Goal: Task Accomplishment & Management: Manage account settings

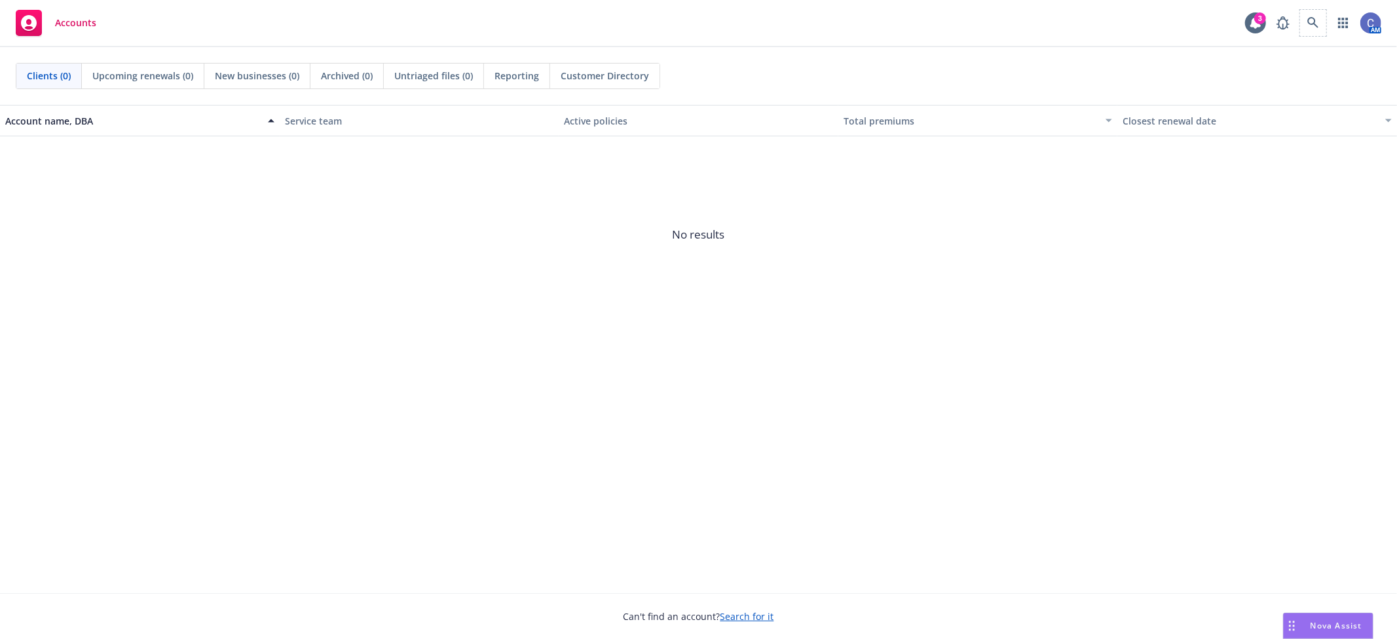
click at [1301, 16] on span at bounding box center [1314, 23] width 26 height 26
click at [1319, 24] on icon at bounding box center [1314, 23] width 12 height 12
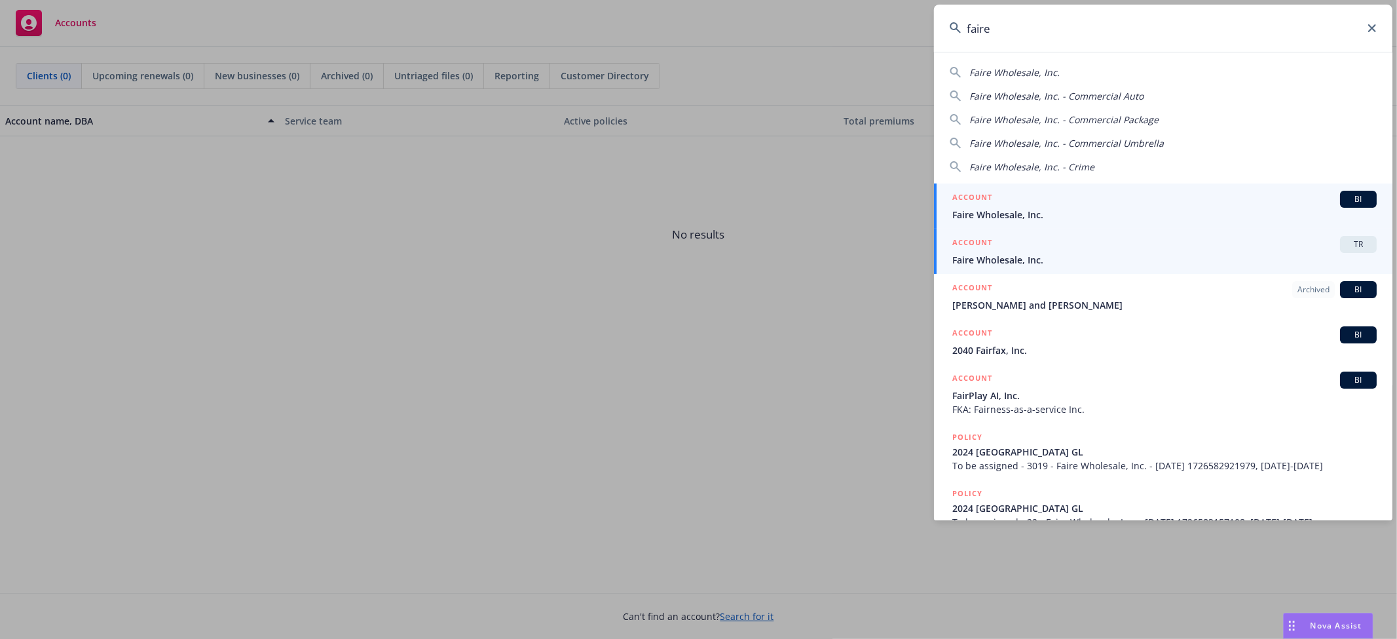
type input "faire"
click at [1226, 249] on div "ACCOUNT TR" at bounding box center [1165, 244] width 425 height 17
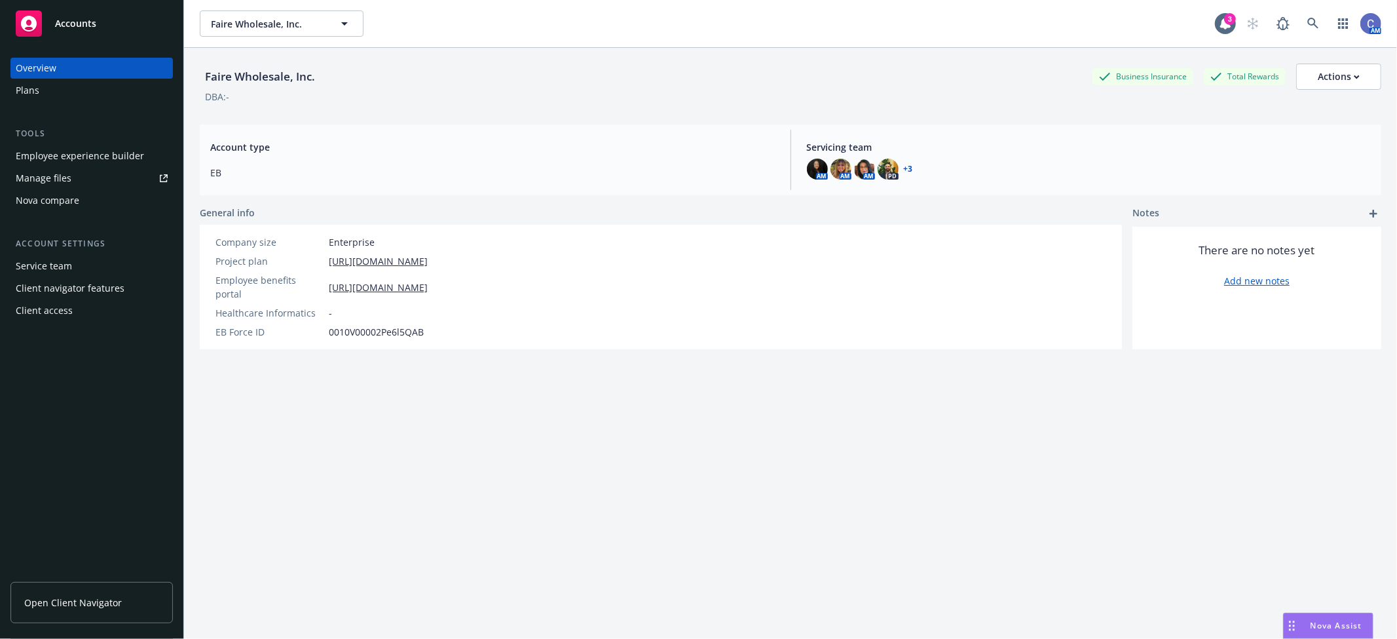
click at [67, 175] on div "Manage files" at bounding box center [44, 178] width 56 height 21
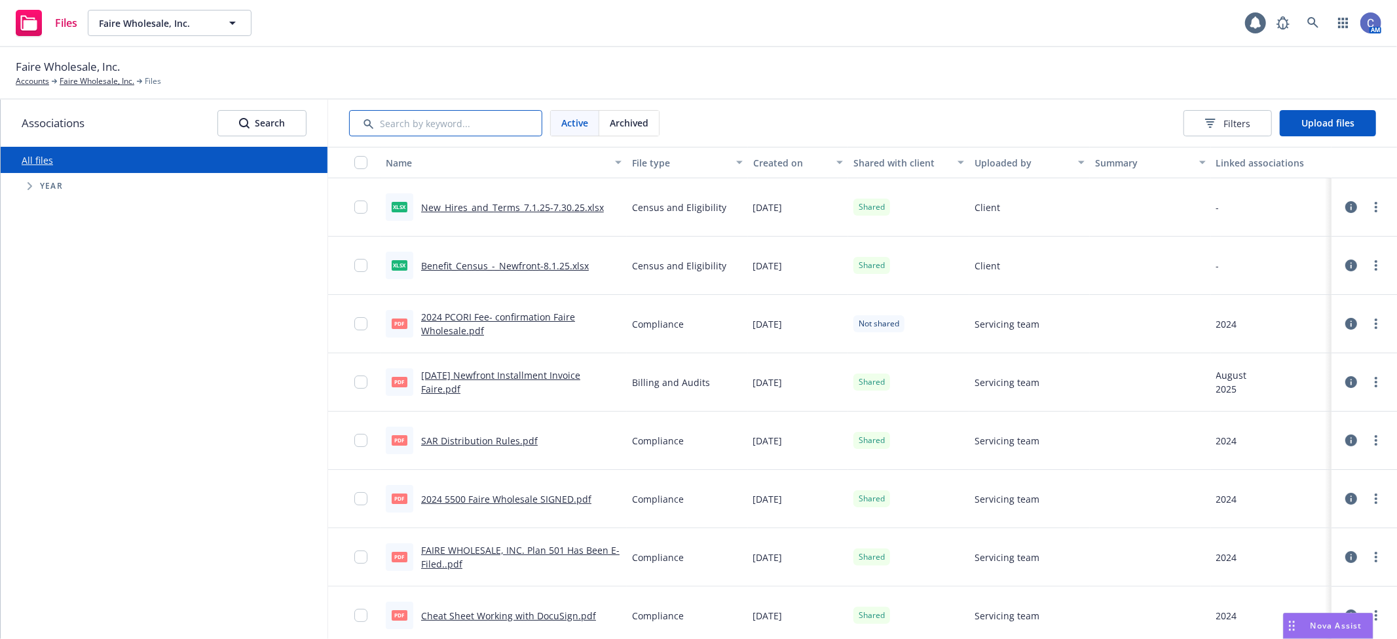
click at [483, 128] on input "Search by keyword..." at bounding box center [445, 123] width 193 height 26
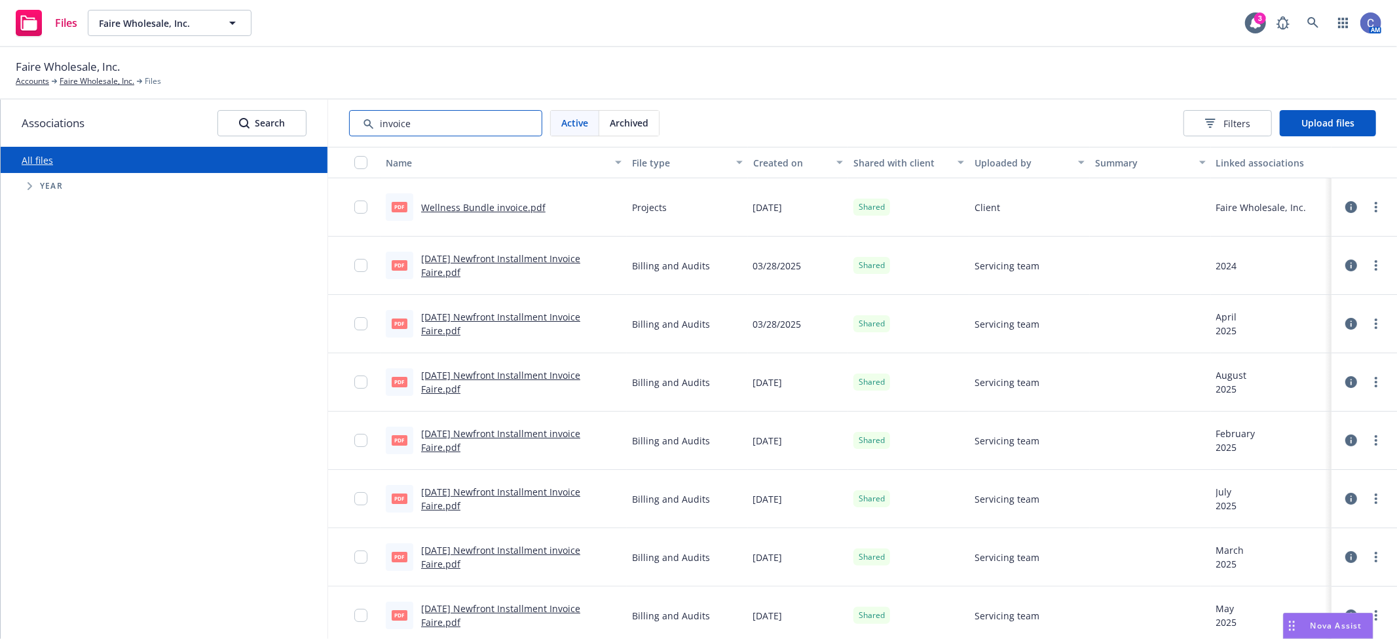
type input "invoice"
click at [1308, 133] on button "Upload files" at bounding box center [1328, 123] width 96 height 26
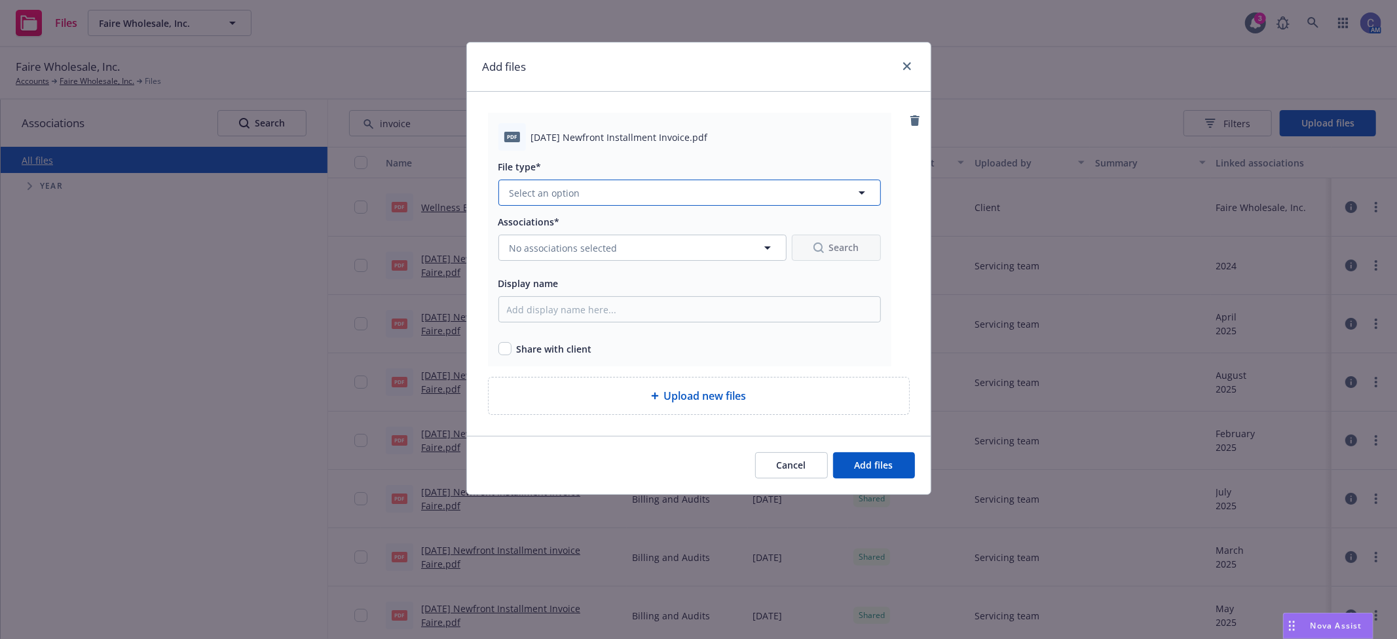
click at [613, 194] on button "Select an option" at bounding box center [690, 193] width 383 height 26
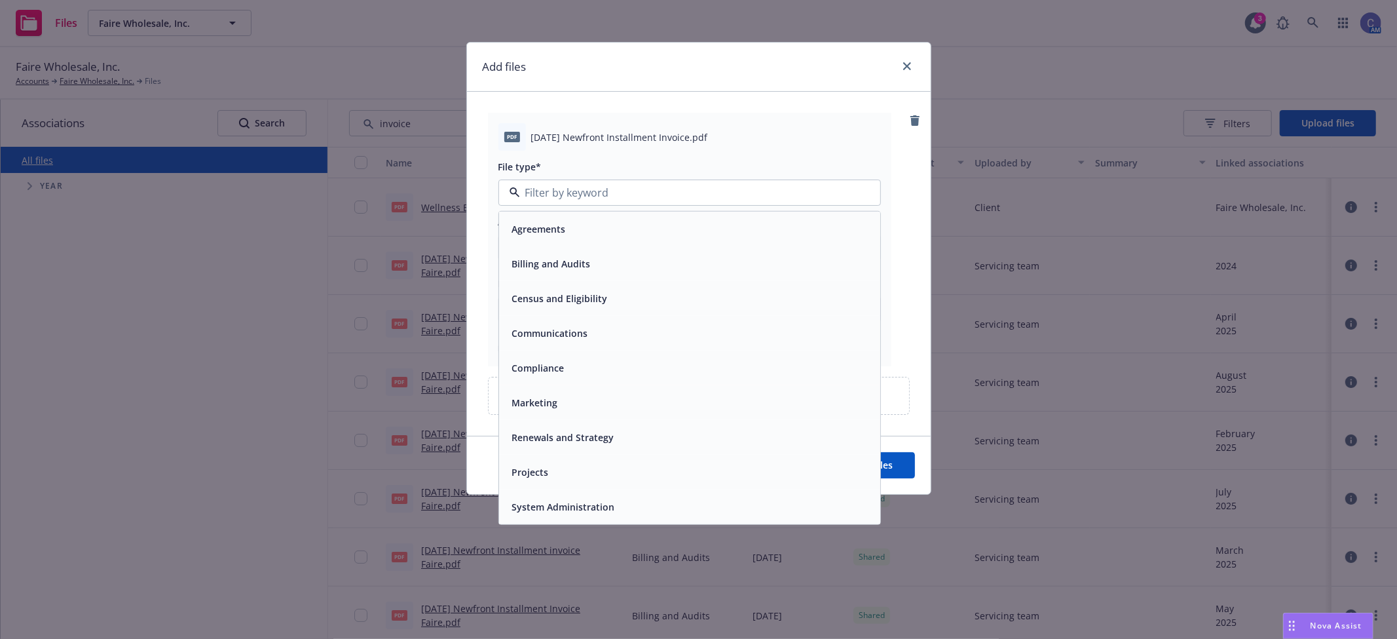
click at [557, 265] on span "Billing and Audits" at bounding box center [551, 264] width 79 height 14
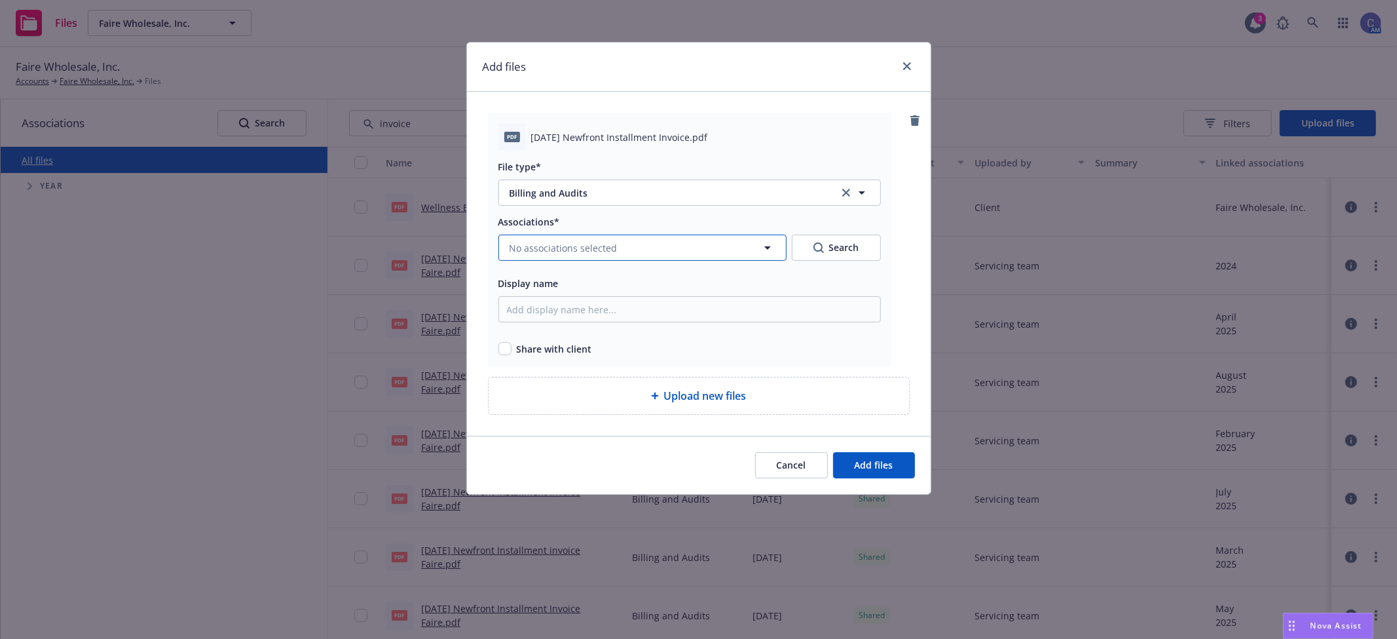
click at [577, 249] on span "No associations selected" at bounding box center [564, 248] width 108 height 14
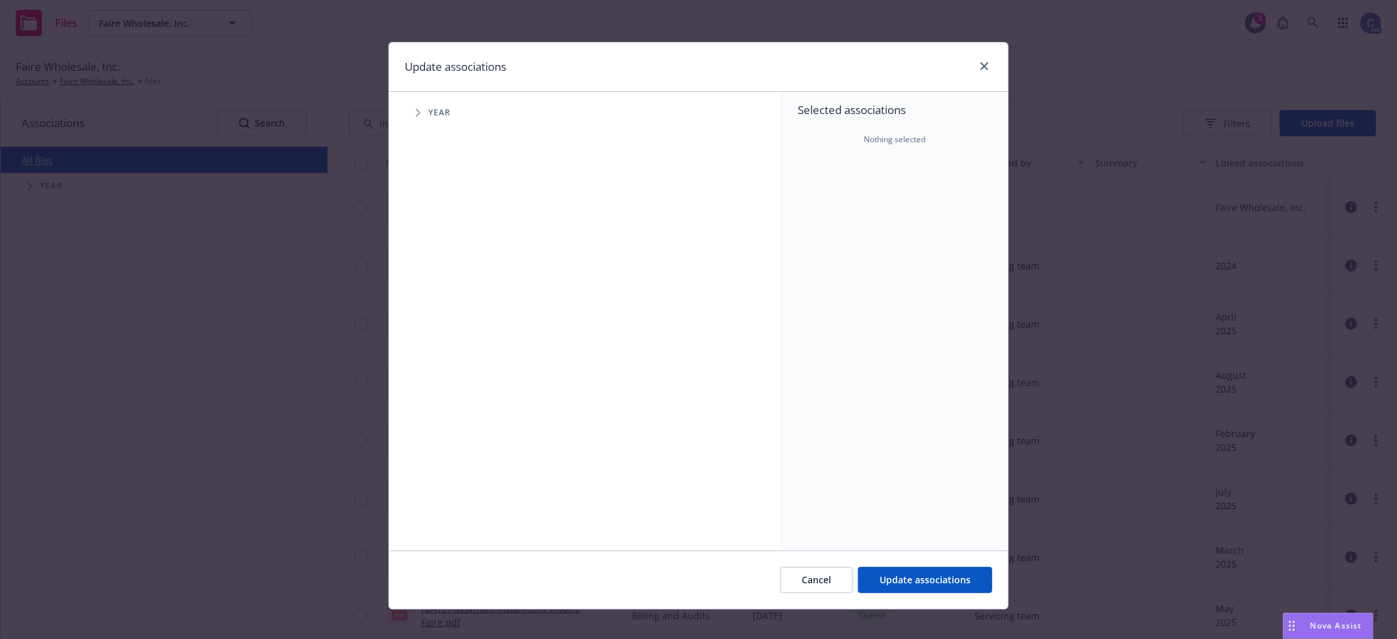
click at [408, 114] on span "Tree Example" at bounding box center [418, 112] width 21 height 21
click at [427, 296] on span "Tree Example" at bounding box center [434, 292] width 21 height 21
click at [446, 326] on span "Tree Example" at bounding box center [450, 320] width 21 height 21
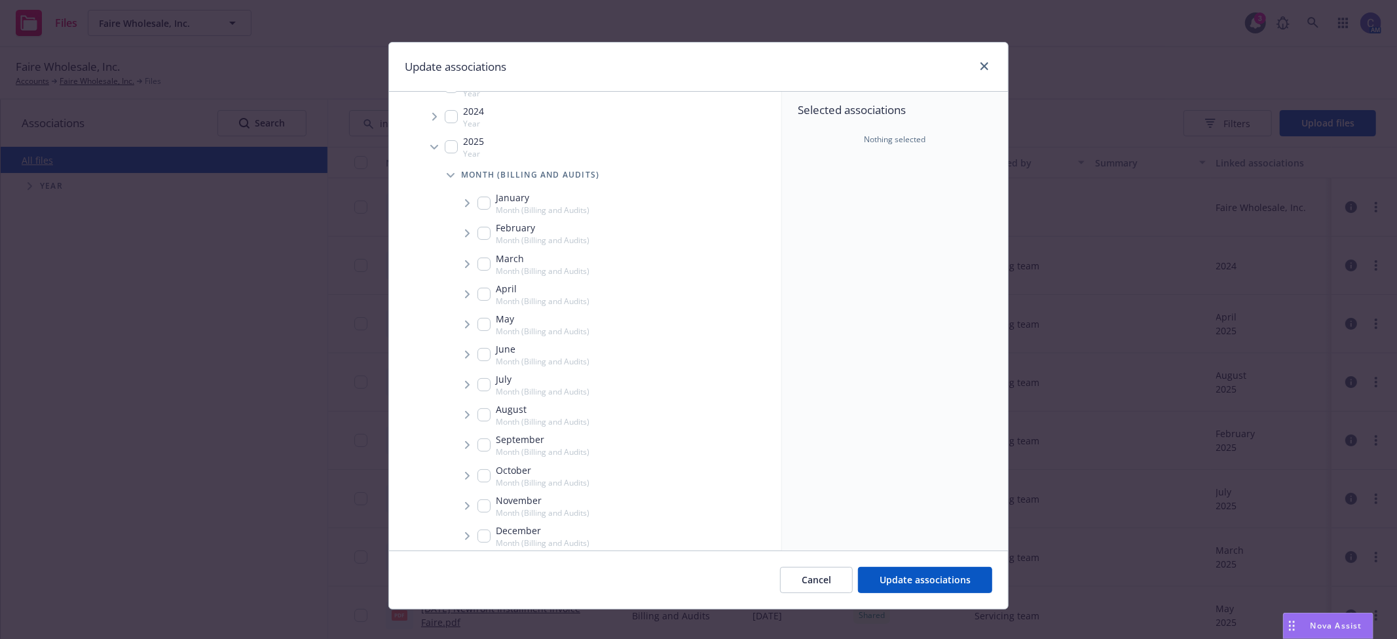
scroll to position [183, 0]
click at [467, 403] on span "Tree Example" at bounding box center [467, 406] width 21 height 21
checkbox input "true"
click at [474, 437] on span "Tree Example" at bounding box center [483, 435] width 21 height 21
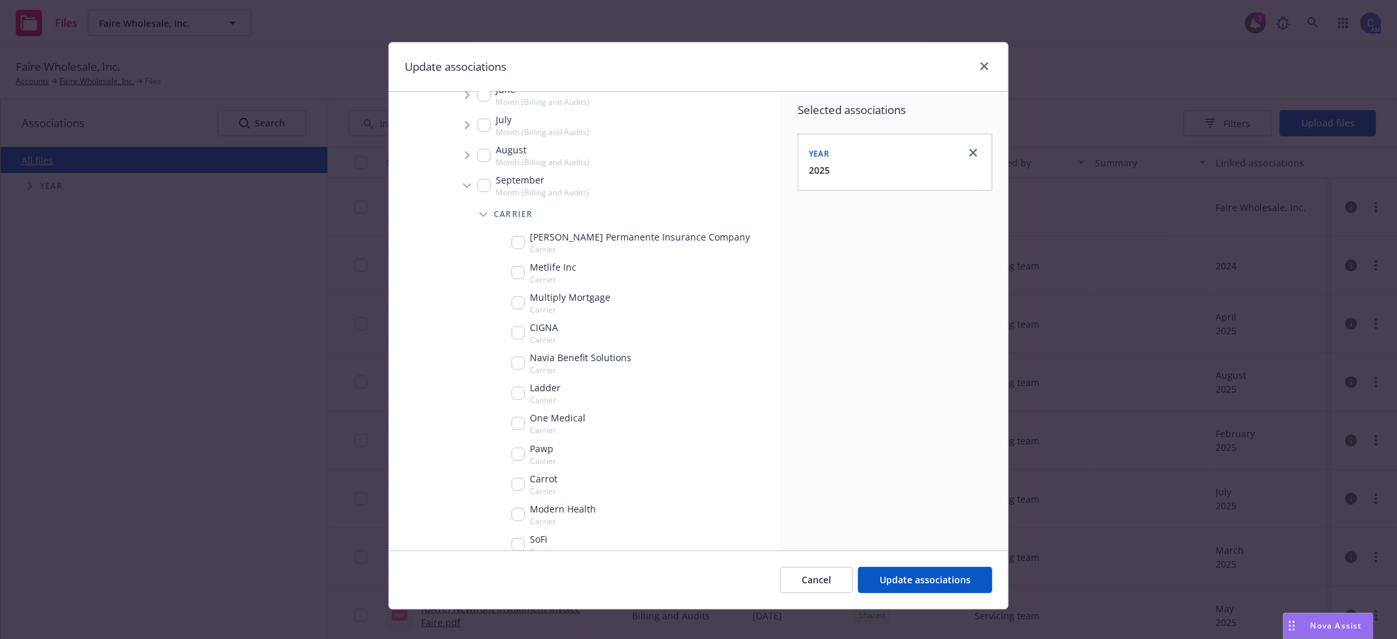
scroll to position [402, 0]
click at [478, 180] on div "September Month (Billing and Audits)" at bounding box center [534, 188] width 112 height 25
checkbox input "true"
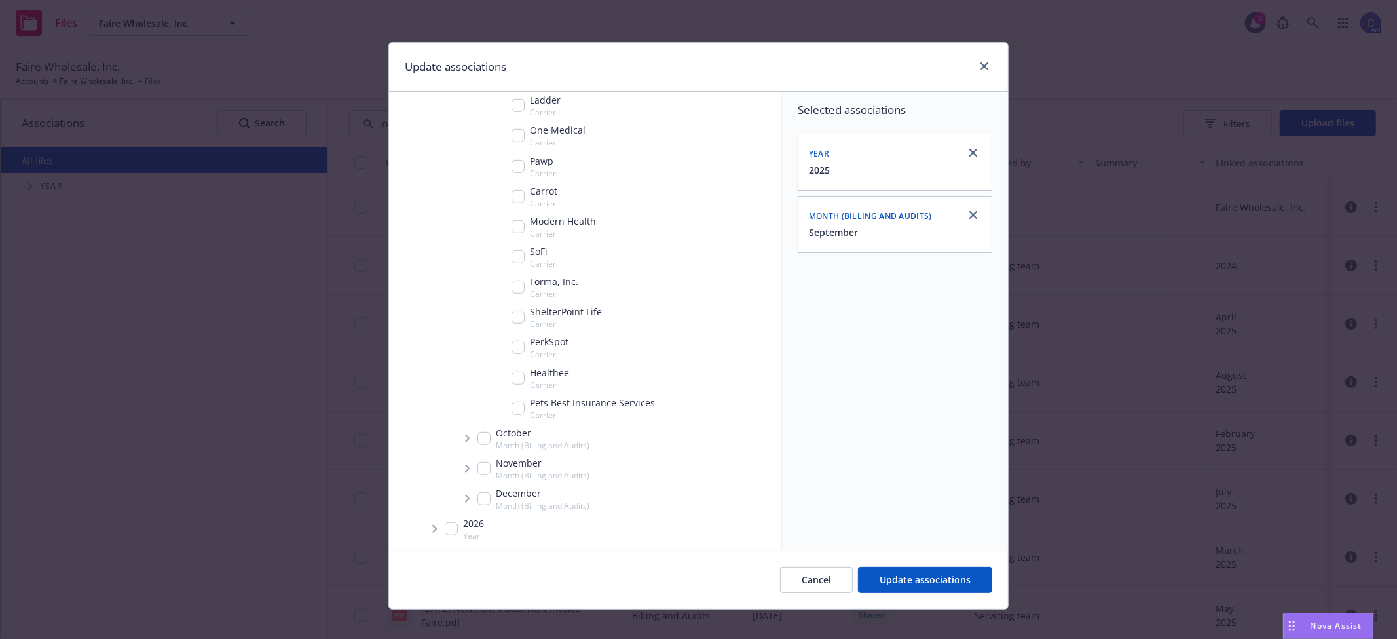
scroll to position [12, 0]
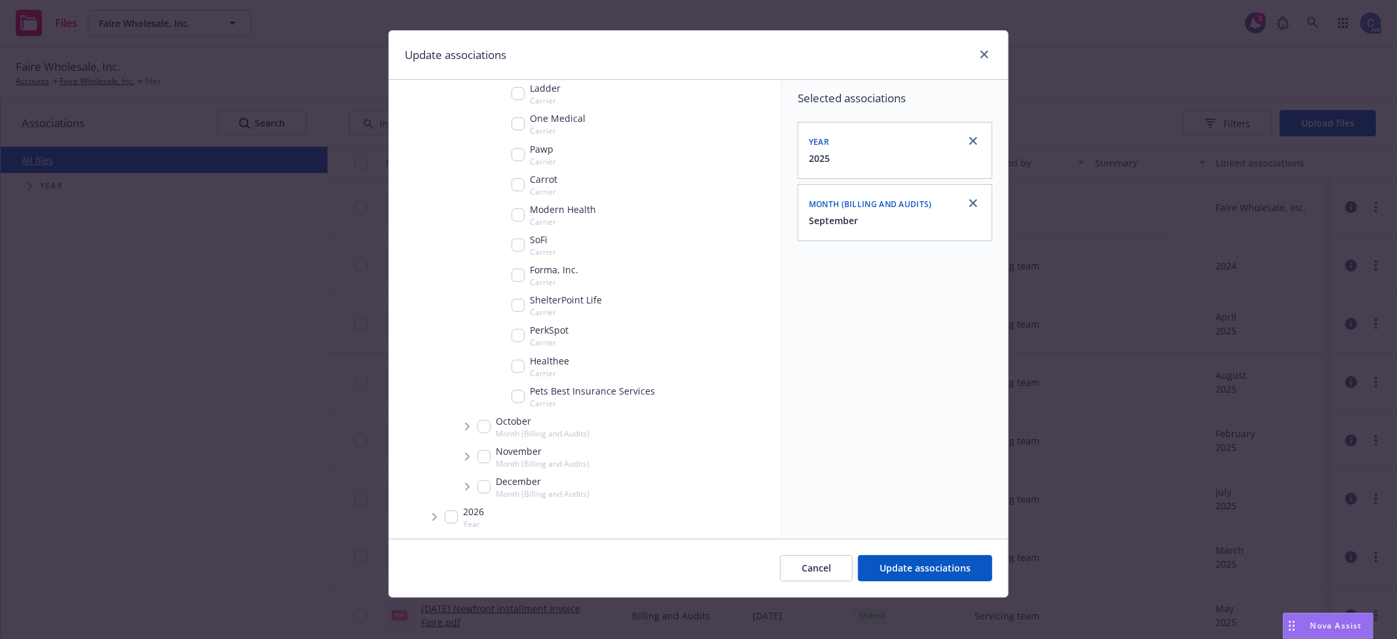
click at [432, 515] on icon "Tree Example" at bounding box center [434, 517] width 5 height 8
click at [442, 519] on span "Tree Example" at bounding box center [450, 518] width 21 height 21
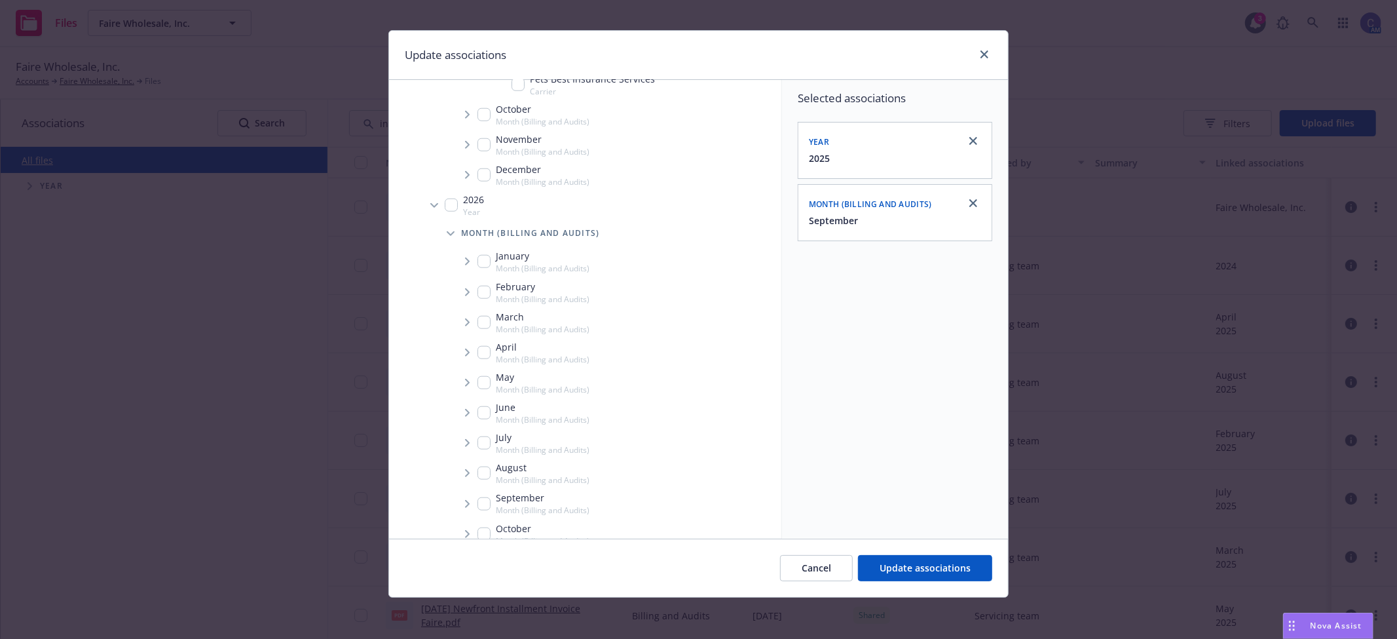
scroll to position [1082, 0]
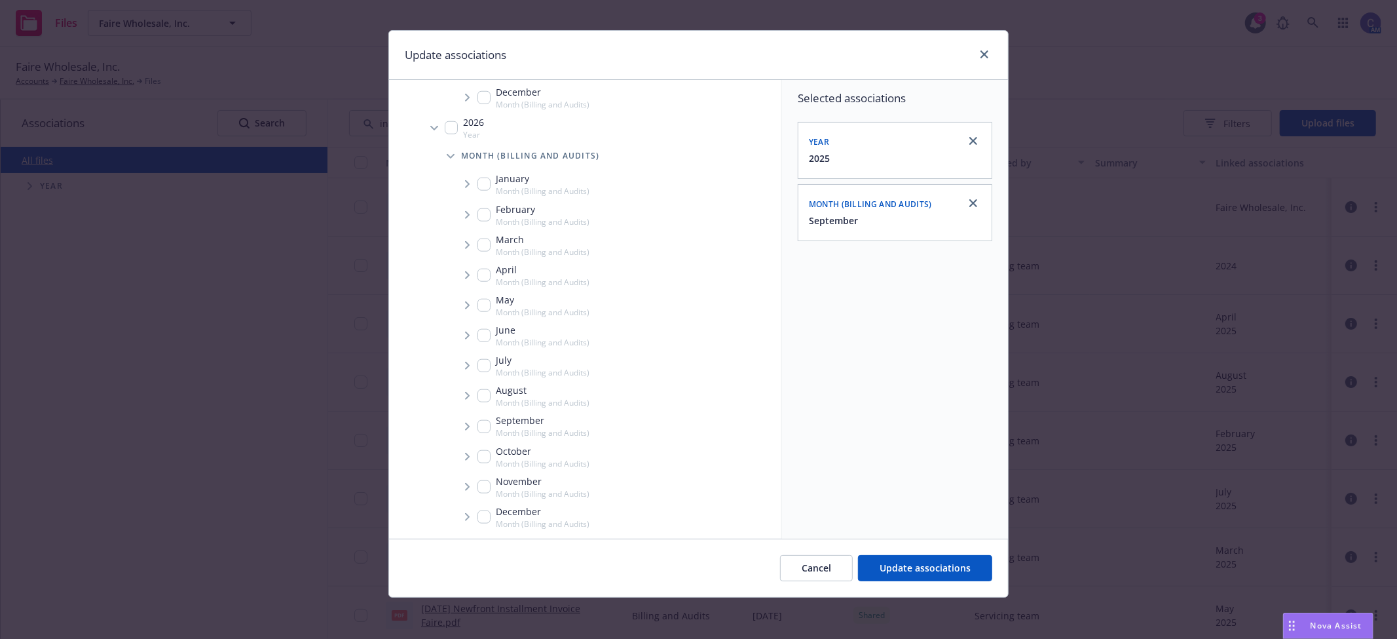
click at [465, 398] on icon "Tree Example" at bounding box center [467, 396] width 5 height 8
checkbox input "true"
click at [482, 396] on icon "Tree Example" at bounding box center [484, 398] width 5 height 8
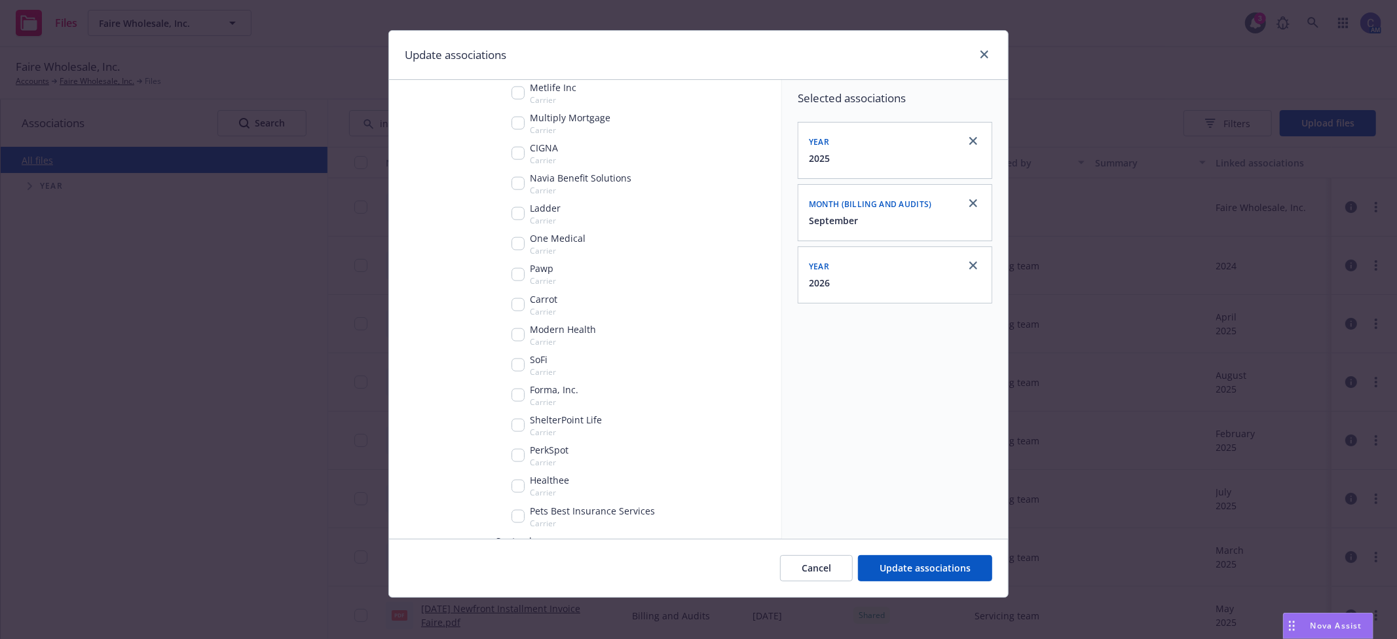
scroll to position [1544, 0]
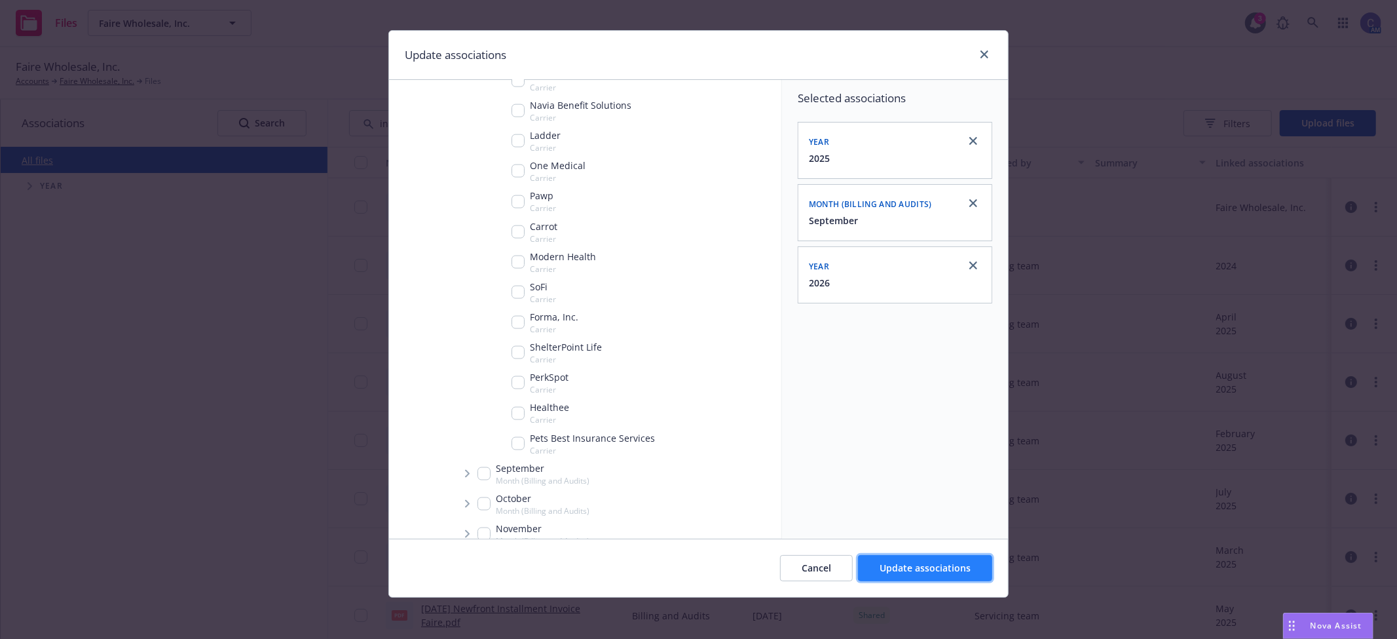
click at [919, 561] on span "Update associations" at bounding box center [925, 567] width 91 height 12
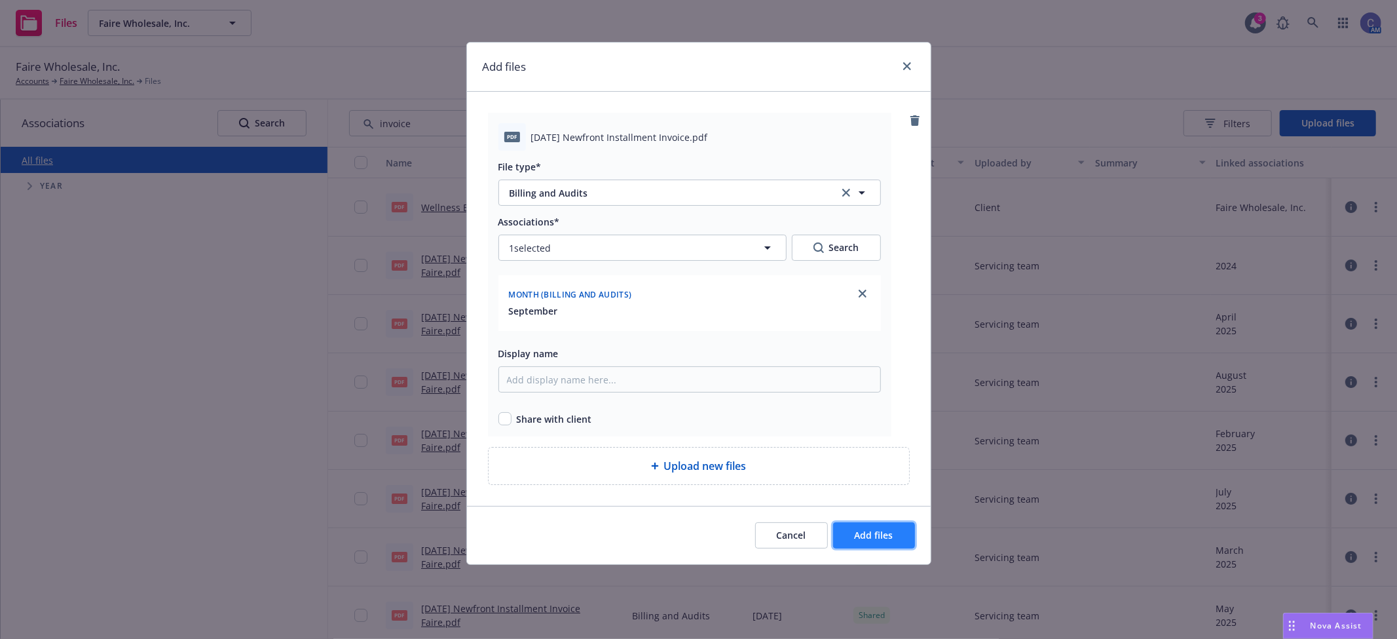
click at [875, 538] on span "Add files" at bounding box center [874, 535] width 39 height 12
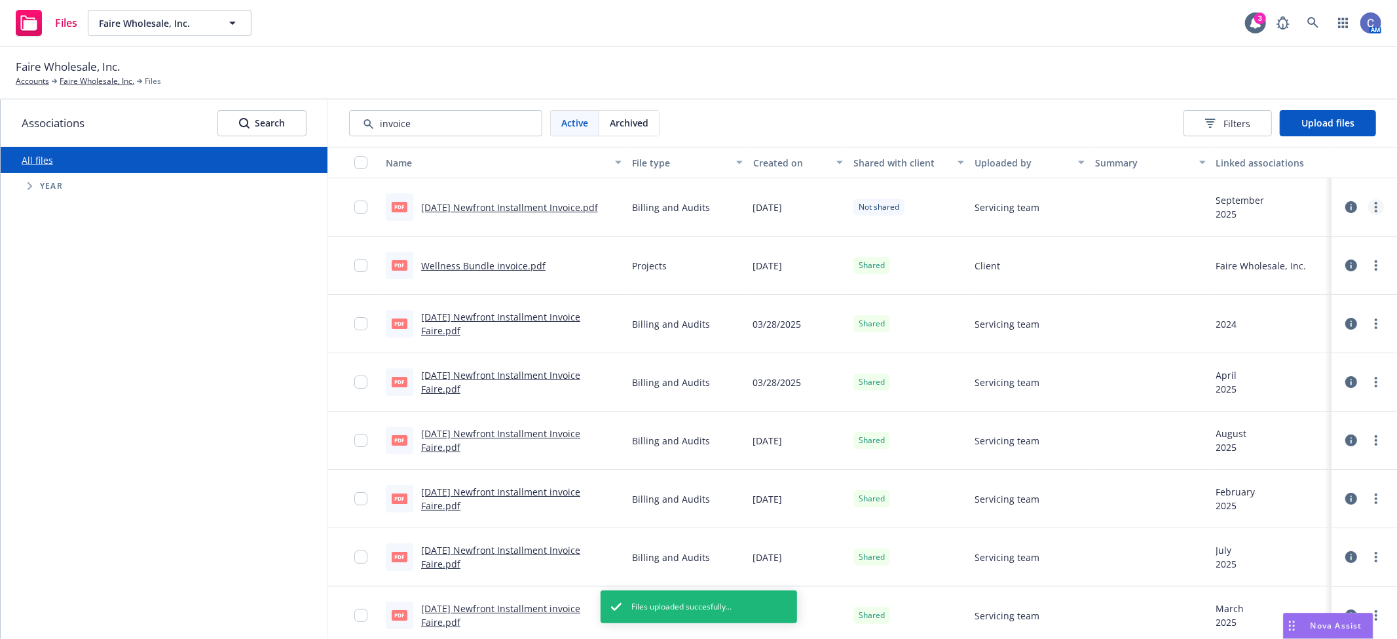
click at [1369, 204] on link "more" at bounding box center [1377, 207] width 16 height 16
click at [1293, 231] on link "Share with client" at bounding box center [1307, 234] width 130 height 26
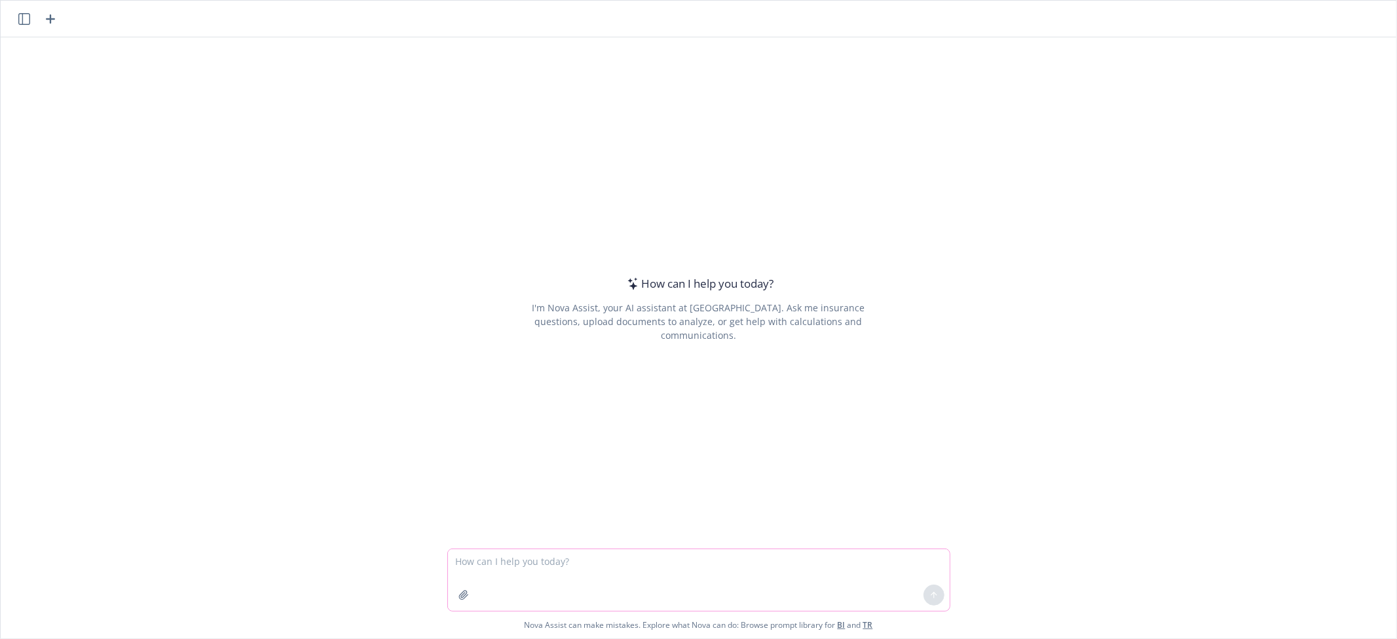
click at [750, 562] on textarea at bounding box center [699, 580] width 502 height 62
click at [680, 565] on textarea "explain what roundstone" at bounding box center [699, 580] width 502 height 62
paste textarea "[EXTERNAL] Hi Andrew, Yes that is correct and you can cc me and rfp@roundstonei…"
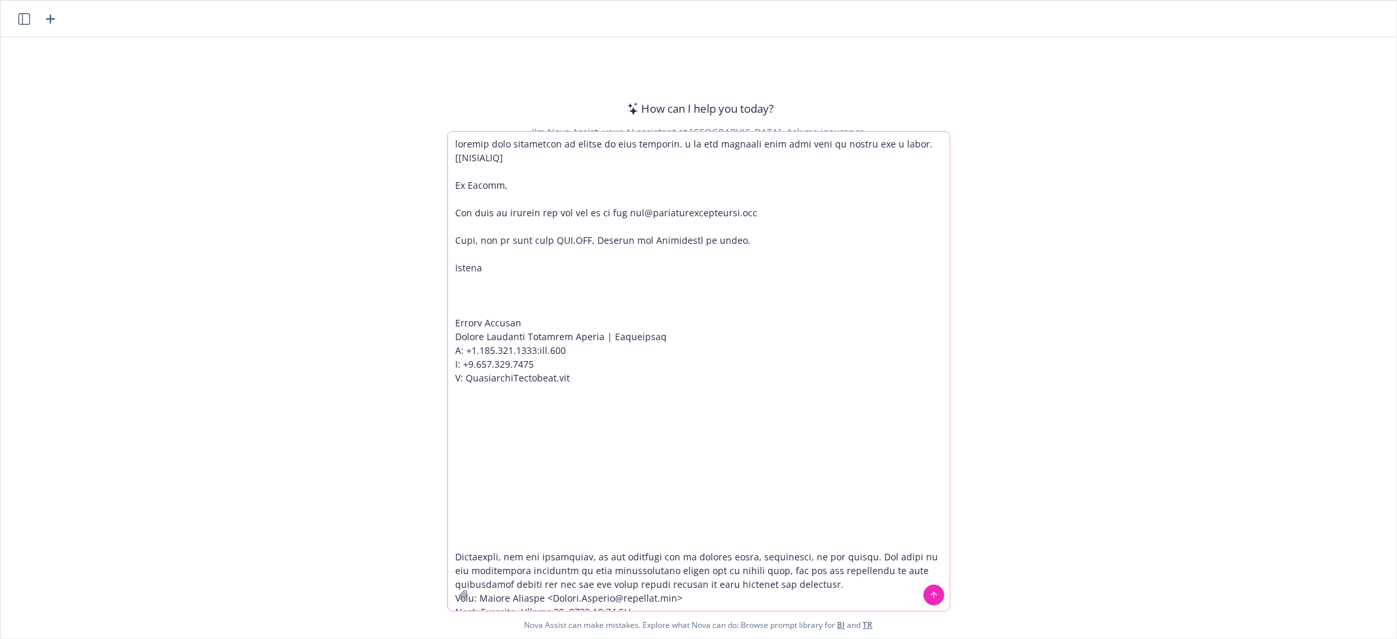
scroll to position [1532, 0]
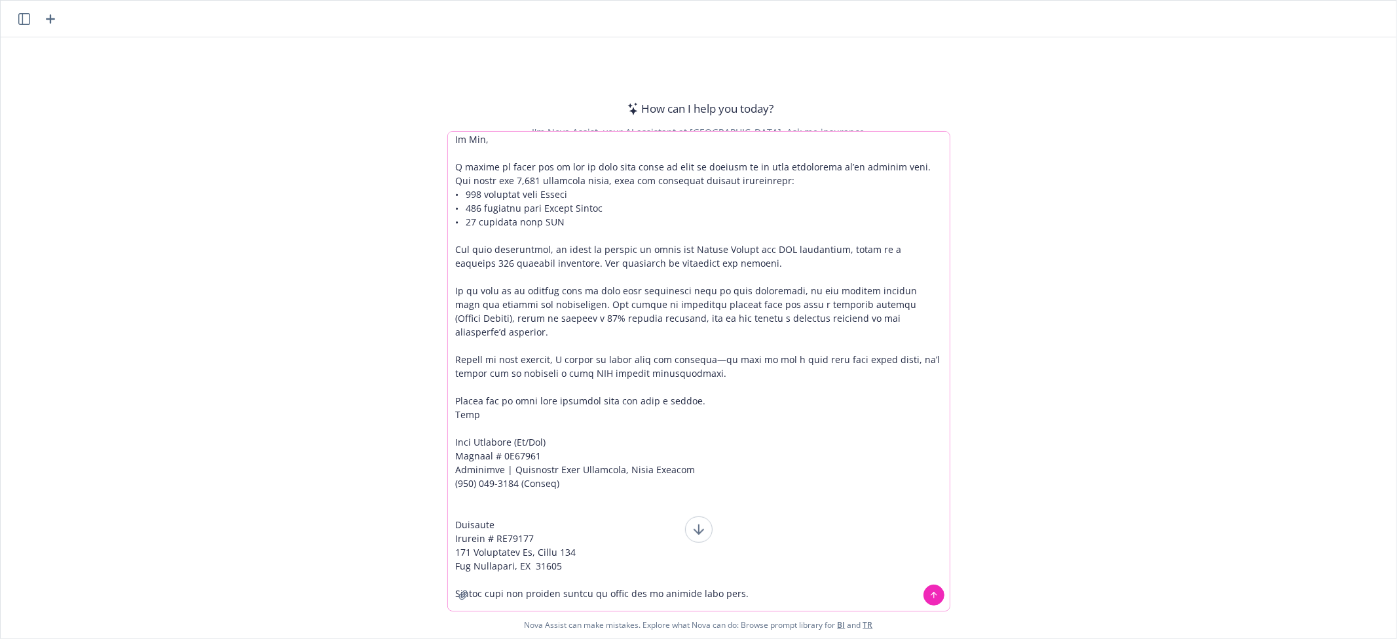
type textarea "explain what roundstone is saying in plan language. i am not familiar with this…"
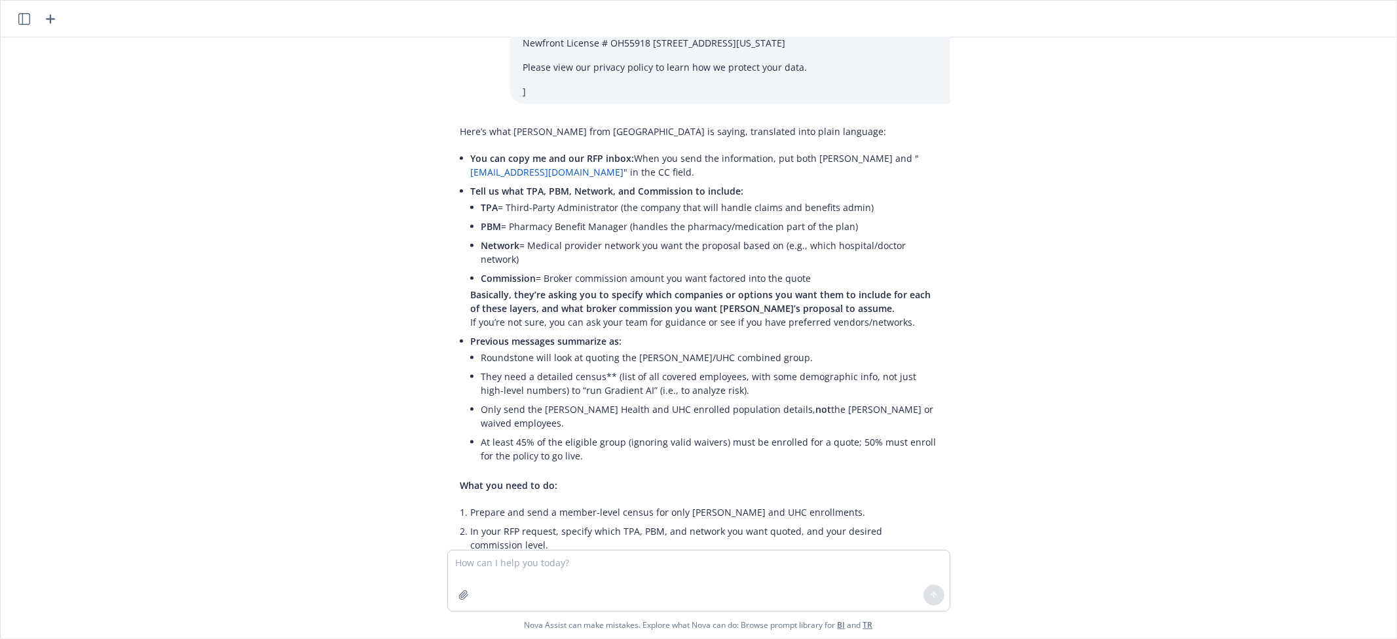
scroll to position [1164, 0]
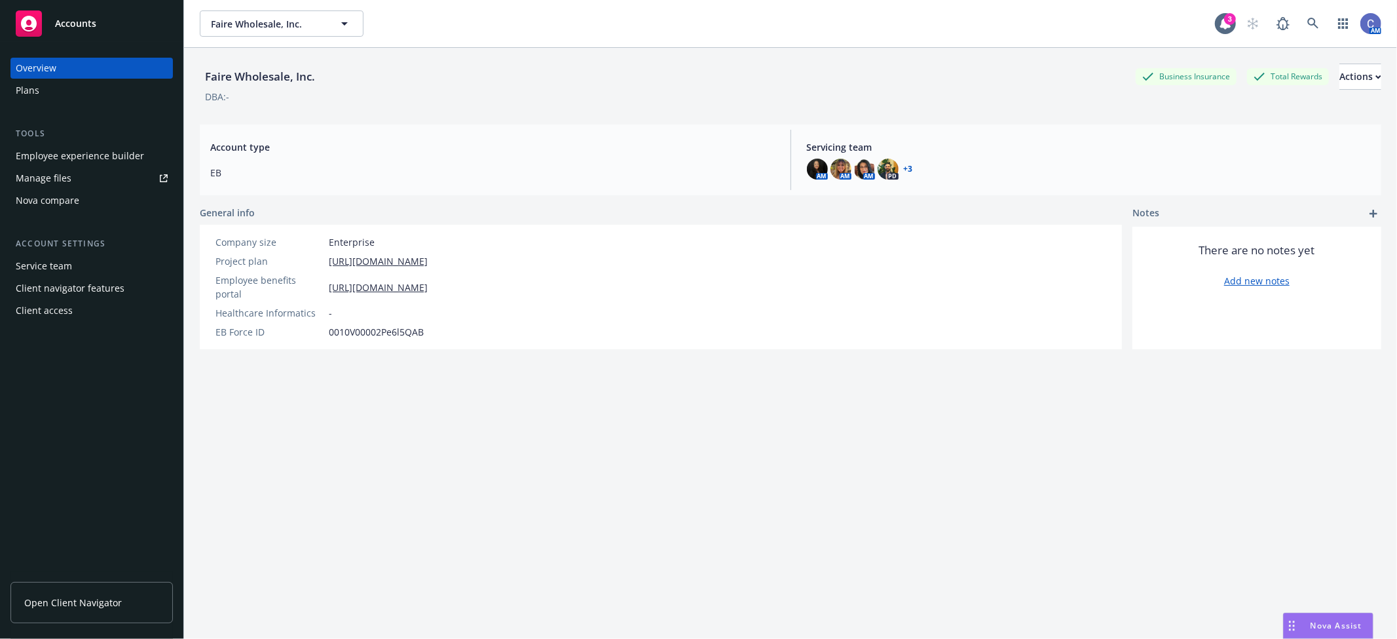
click at [345, 20] on icon "button" at bounding box center [345, 24] width 16 height 16
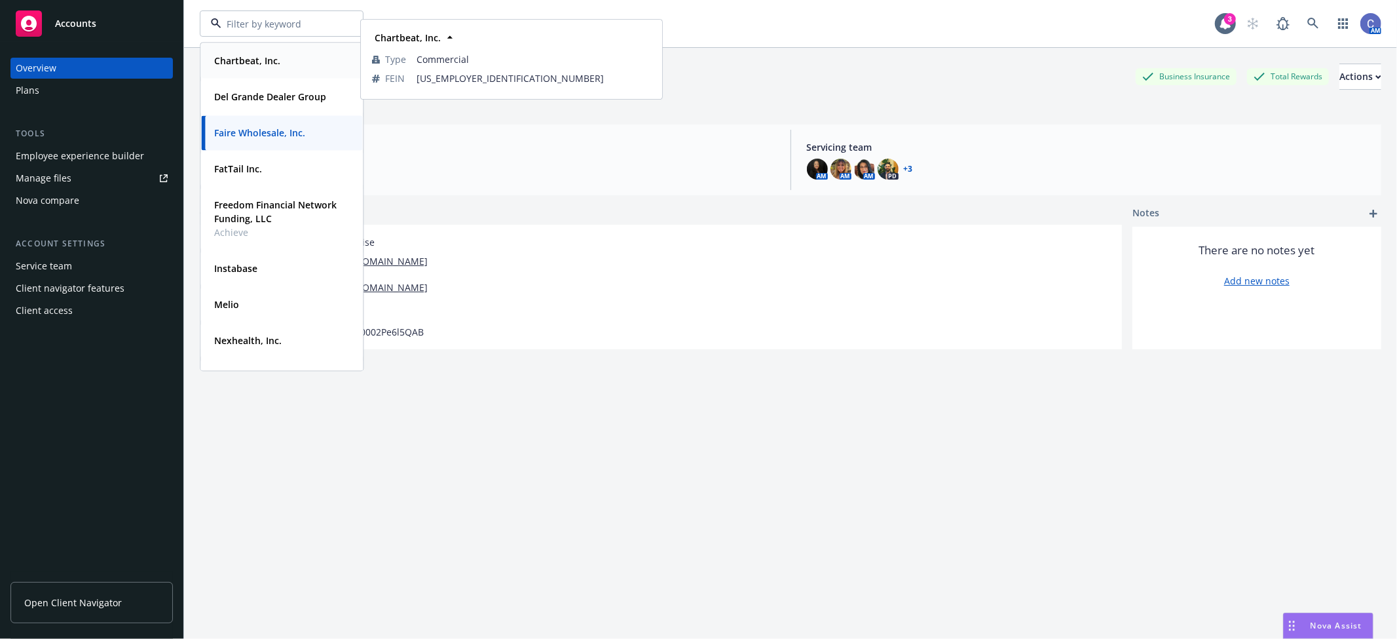
click at [263, 68] on div "Chartbeat, Inc." at bounding box center [246, 60] width 74 height 19
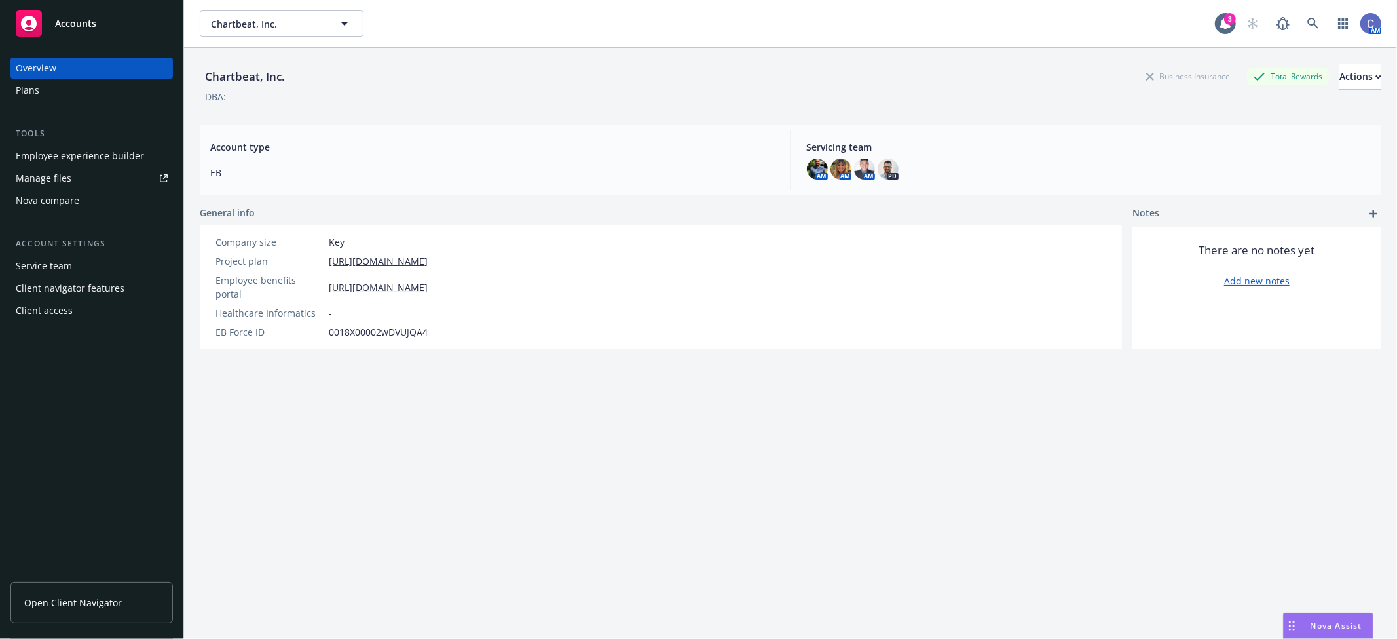
click at [87, 94] on div "Plans" at bounding box center [92, 90] width 152 height 21
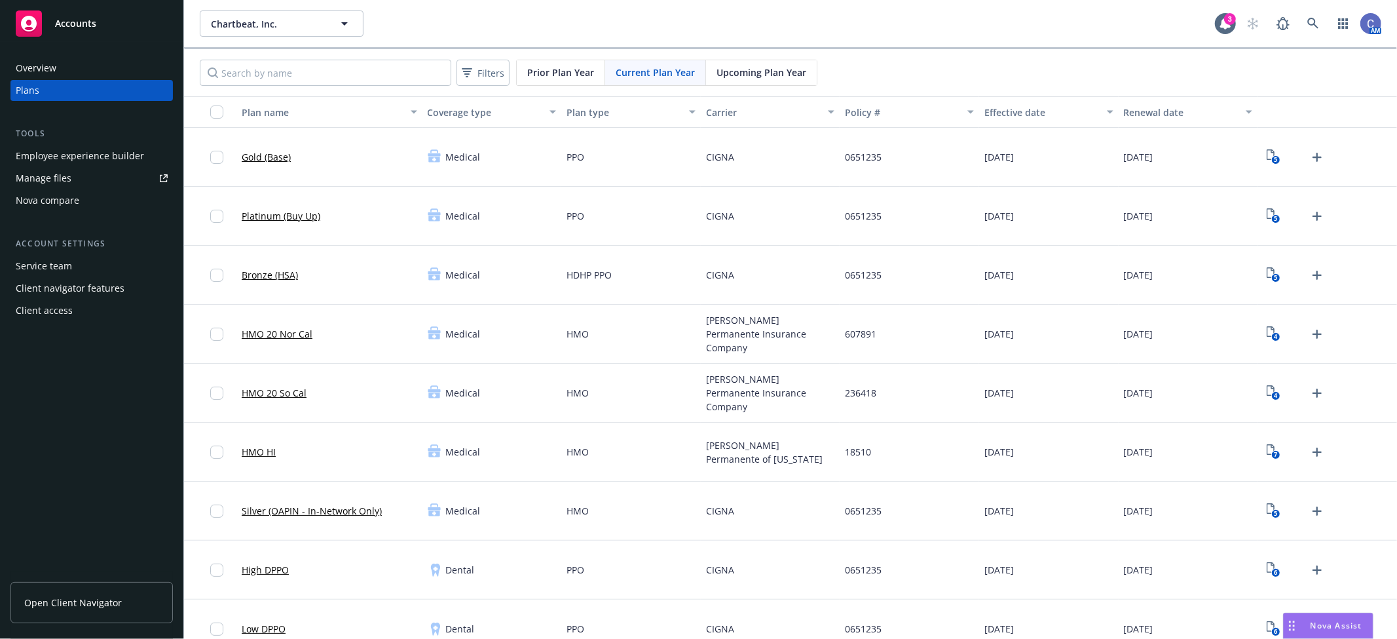
click at [726, 76] on span "Upcoming Plan Year" at bounding box center [762, 73] width 90 height 14
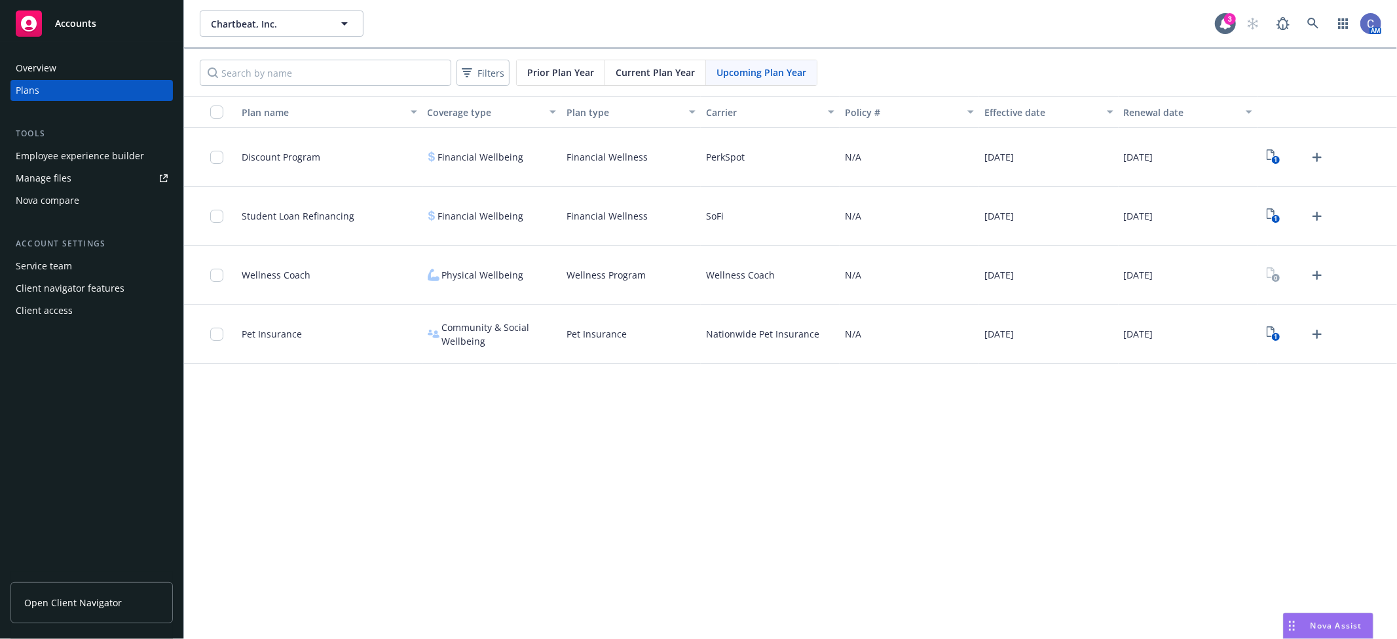
drag, startPoint x: 524, startPoint y: 506, endPoint x: 860, endPoint y: 503, distance: 335.5
click at [524, 506] on div "Chartbeat, Inc. Chartbeat, Inc. 3 AM Filters Prior Plan Year Current Plan Year …" at bounding box center [790, 319] width 1213 height 639
click at [1267, 476] on div "Chartbeat, Inc. Chartbeat, Inc. 3 AM Filters Prior Plan Year Current Plan Year …" at bounding box center [790, 319] width 1213 height 639
click at [67, 172] on div "Manage files" at bounding box center [44, 178] width 56 height 21
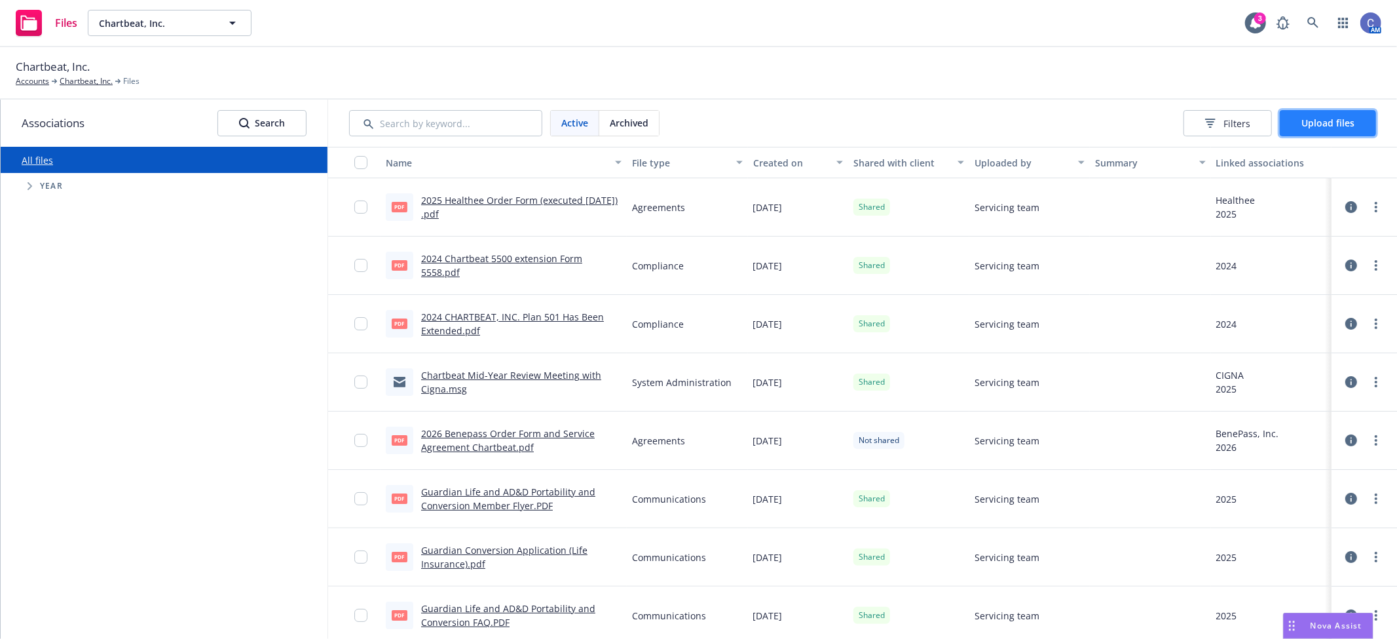
click at [1355, 123] on button "Upload files" at bounding box center [1328, 123] width 96 height 26
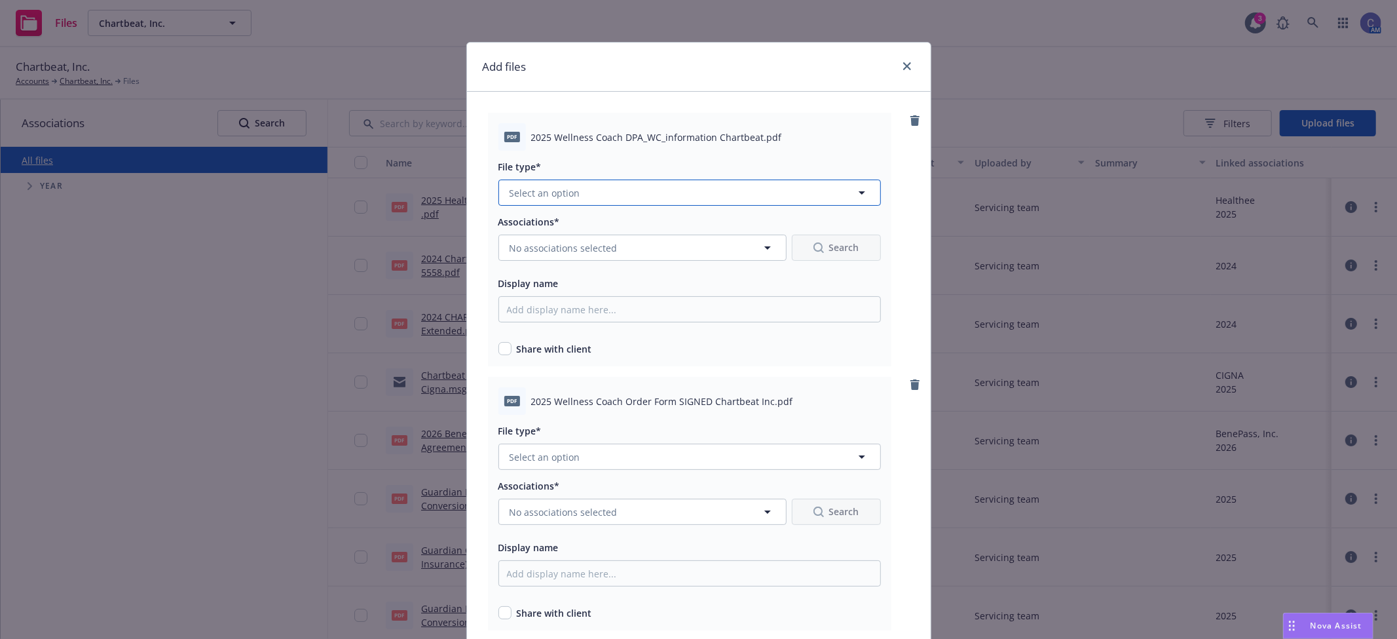
click at [585, 201] on button "Select an option" at bounding box center [690, 193] width 383 height 26
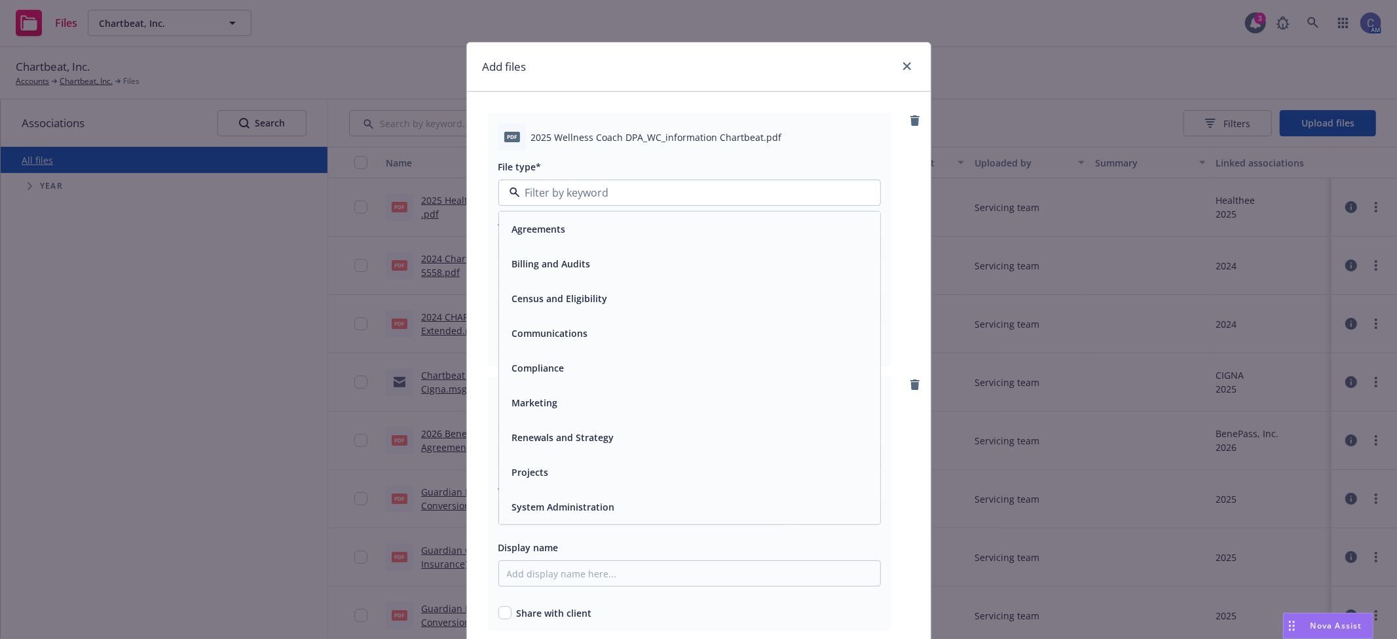
click at [499, 231] on div "Agreements" at bounding box center [689, 229] width 381 height 35
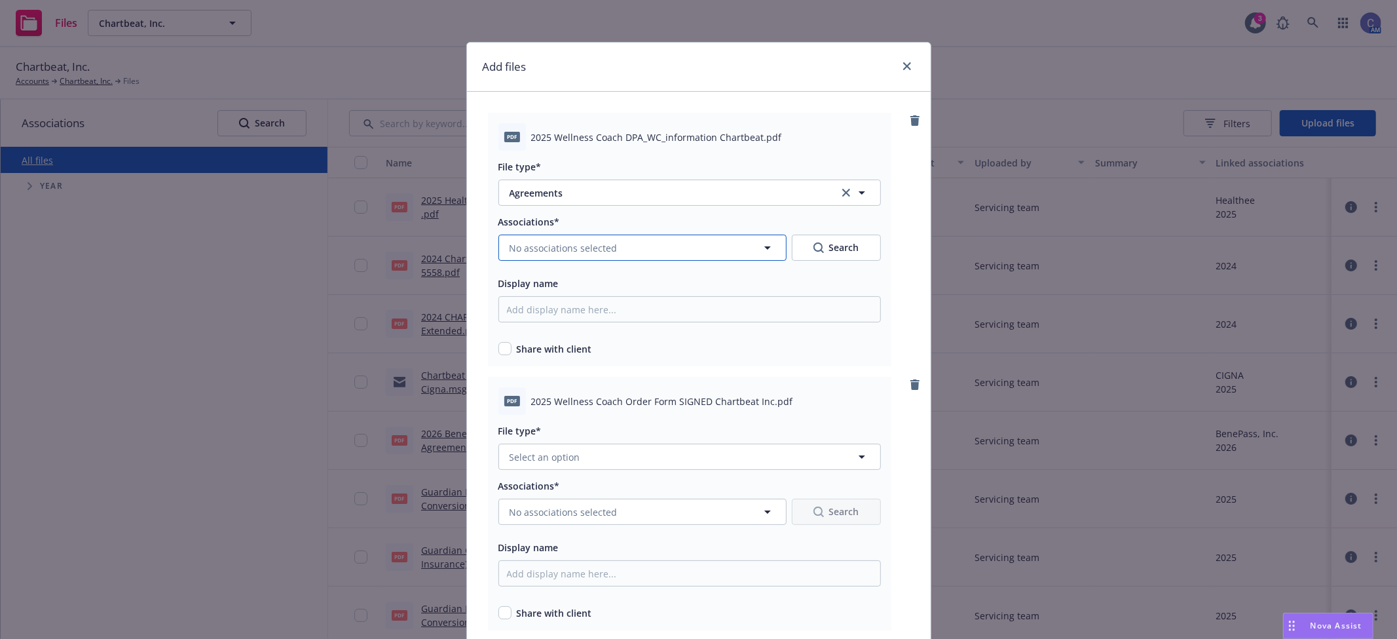
click at [537, 250] on span "No associations selected" at bounding box center [564, 248] width 108 height 14
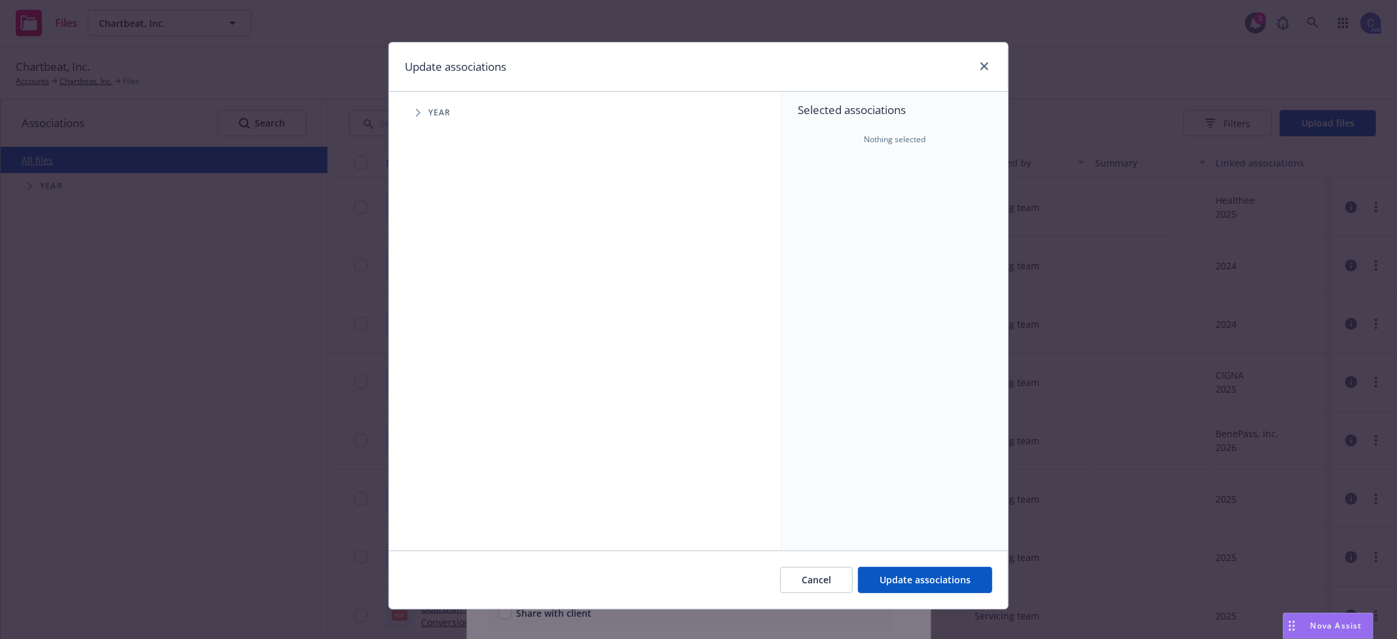
click at [416, 112] on icon "Tree Example" at bounding box center [418, 113] width 5 height 8
click at [432, 290] on icon "Tree Example" at bounding box center [434, 292] width 5 height 8
click at [449, 322] on icon "Tree Example" at bounding box center [451, 320] width 5 height 8
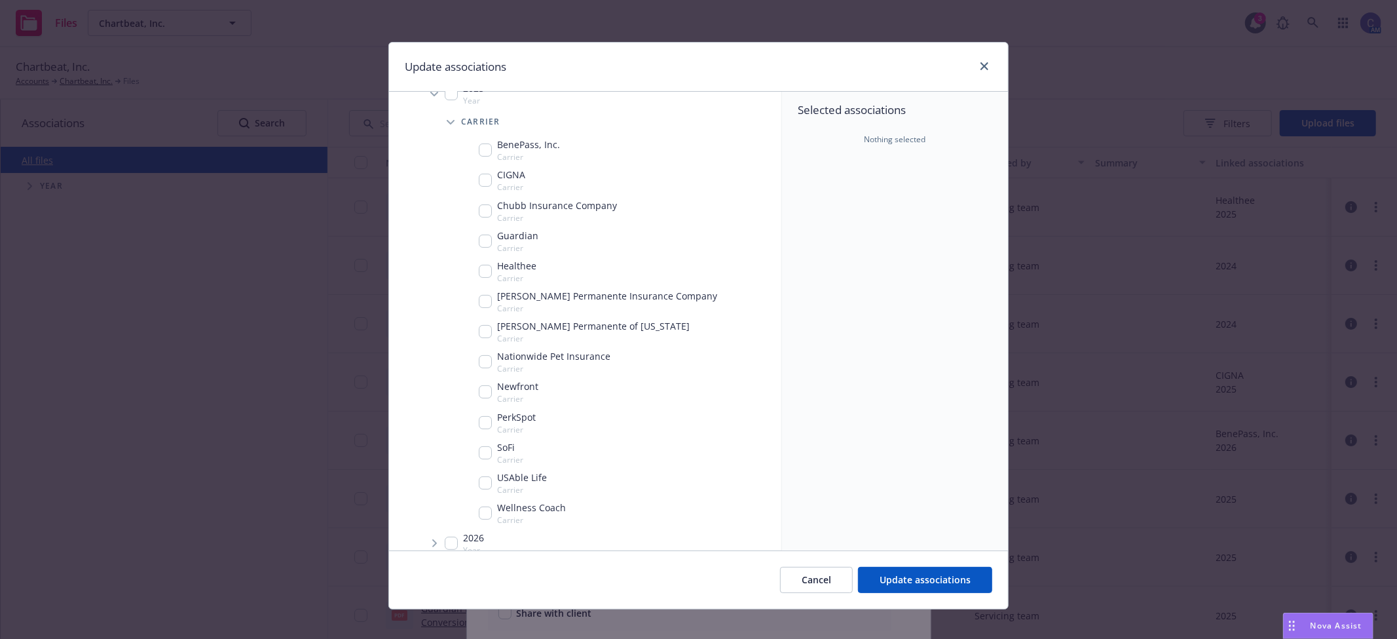
scroll to position [213, 0]
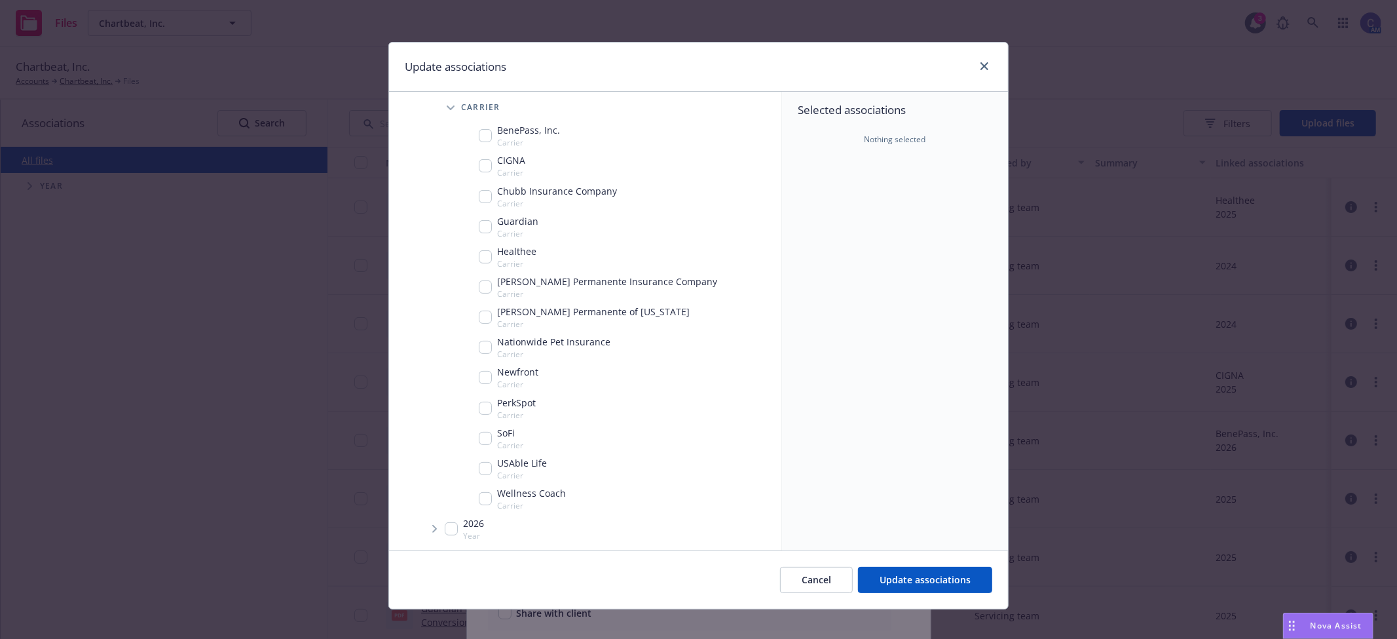
click at [487, 499] on div "Wellness Coach Carrier" at bounding box center [522, 498] width 87 height 25
checkbox input "true"
click at [934, 583] on span "Update associations" at bounding box center [925, 579] width 91 height 12
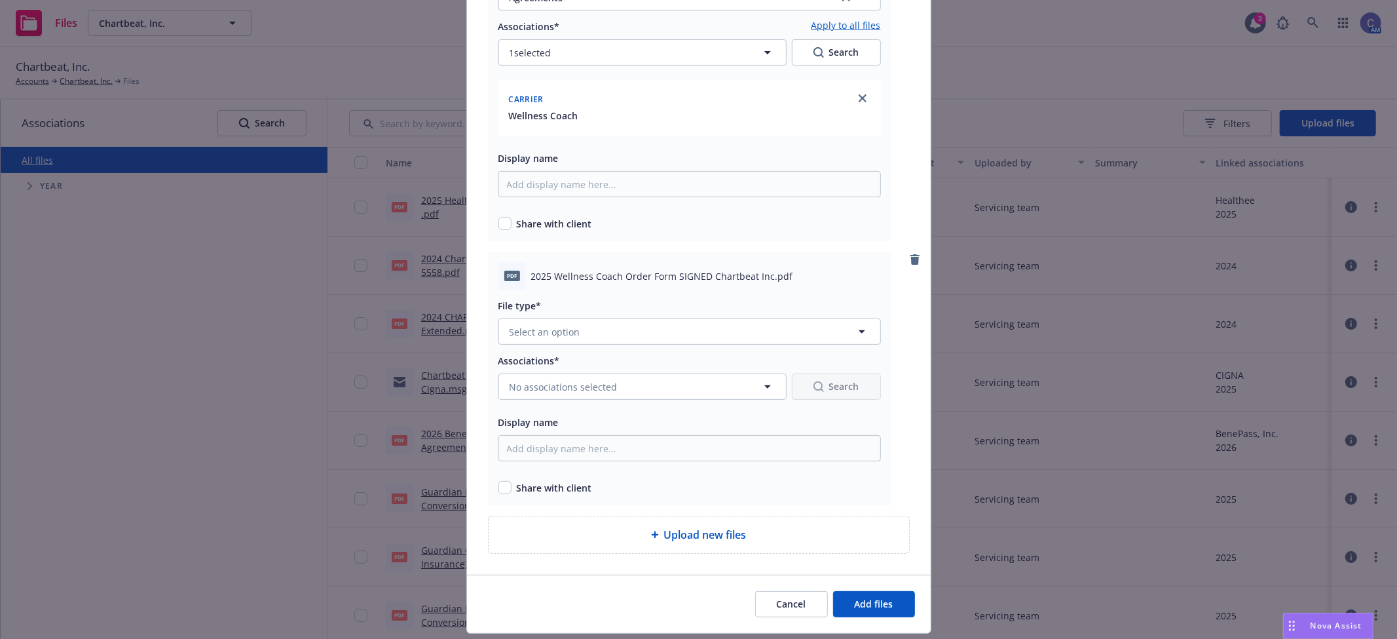
scroll to position [233, 0]
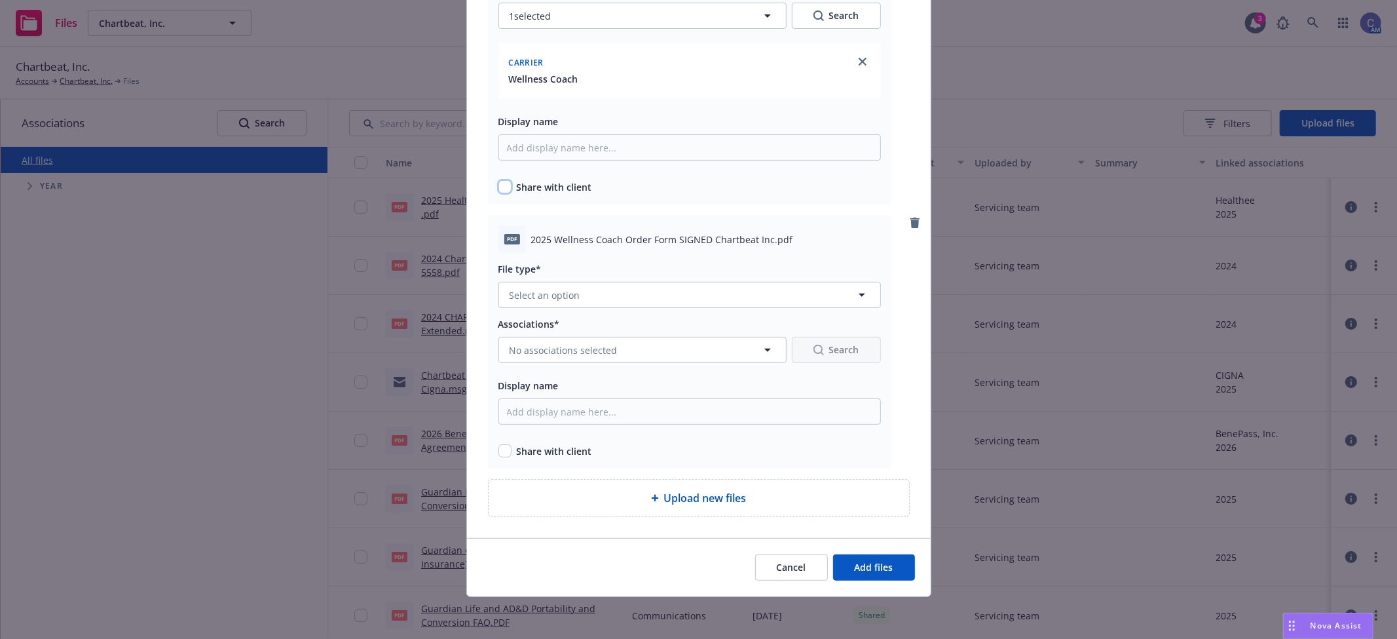
click at [502, 184] on input "checkbox" at bounding box center [505, 186] width 13 height 13
checkbox input "true"
click at [579, 307] on div "pdf 2025 Wellness Coach Order Form SIGNED Chartbeat Inc.pdf File type* Select a…" at bounding box center [690, 342] width 404 height 254
click at [579, 299] on button "Select an option" at bounding box center [690, 295] width 383 height 26
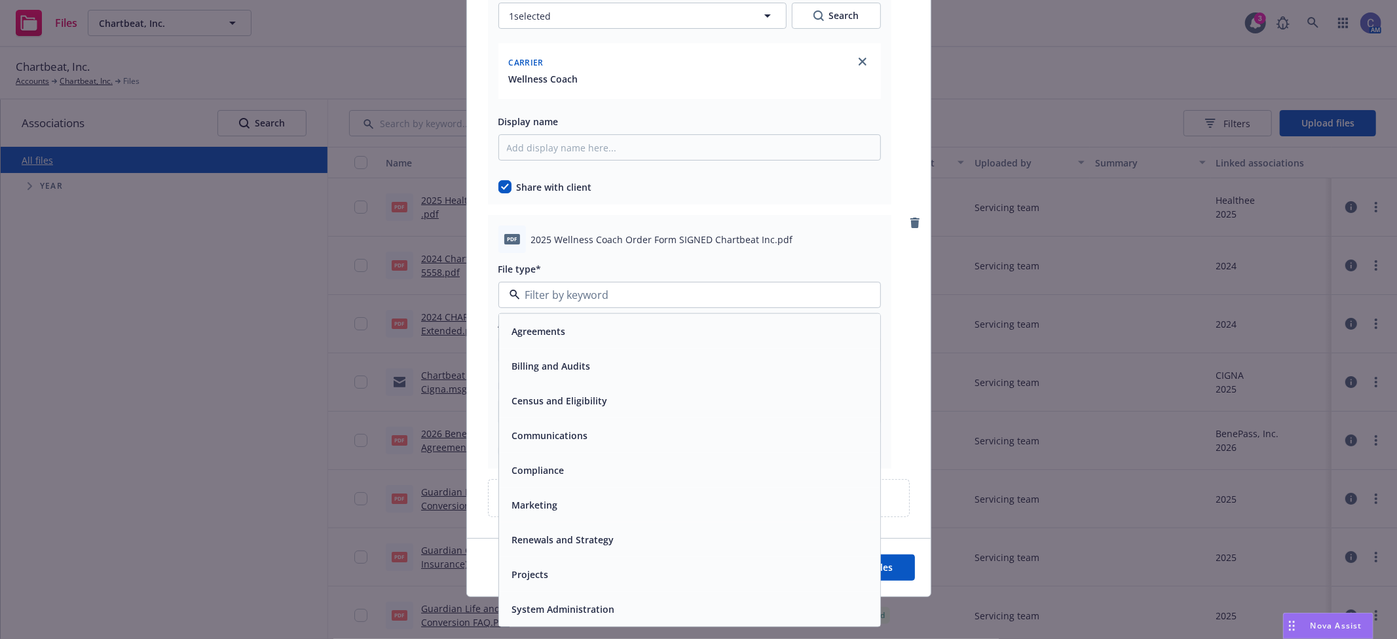
click at [555, 337] on span "Agreements" at bounding box center [539, 331] width 54 height 14
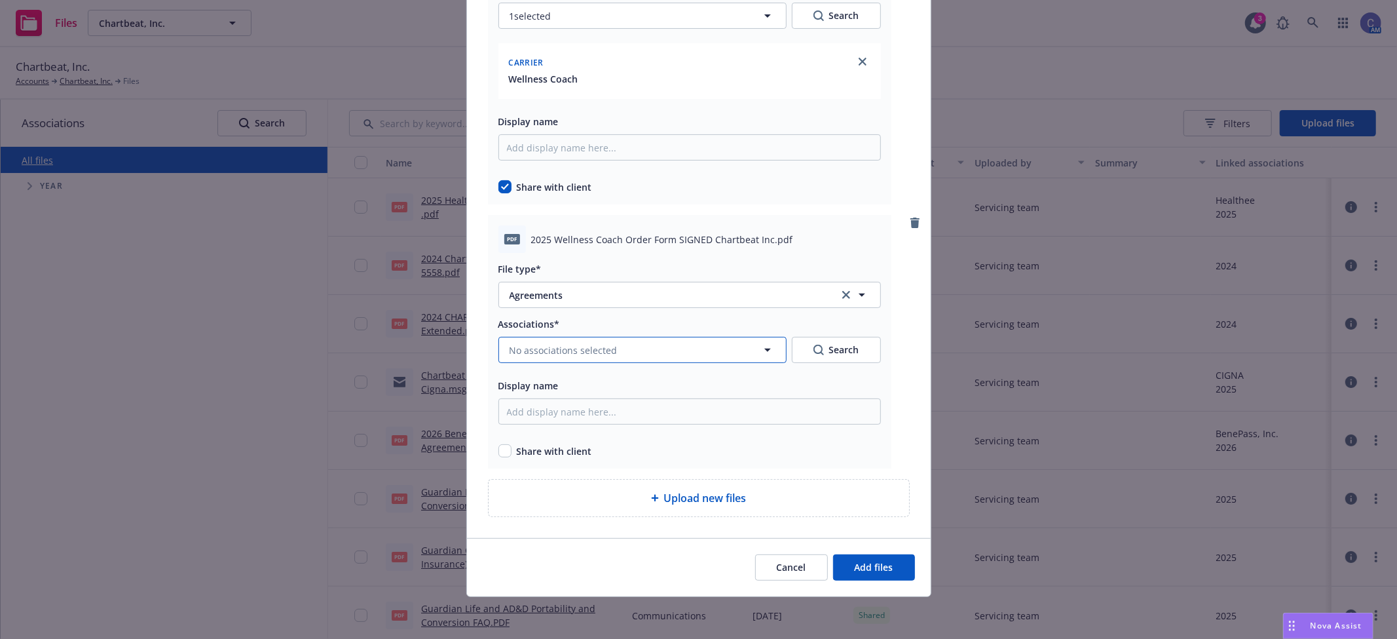
click at [572, 348] on span "No associations selected" at bounding box center [564, 350] width 108 height 14
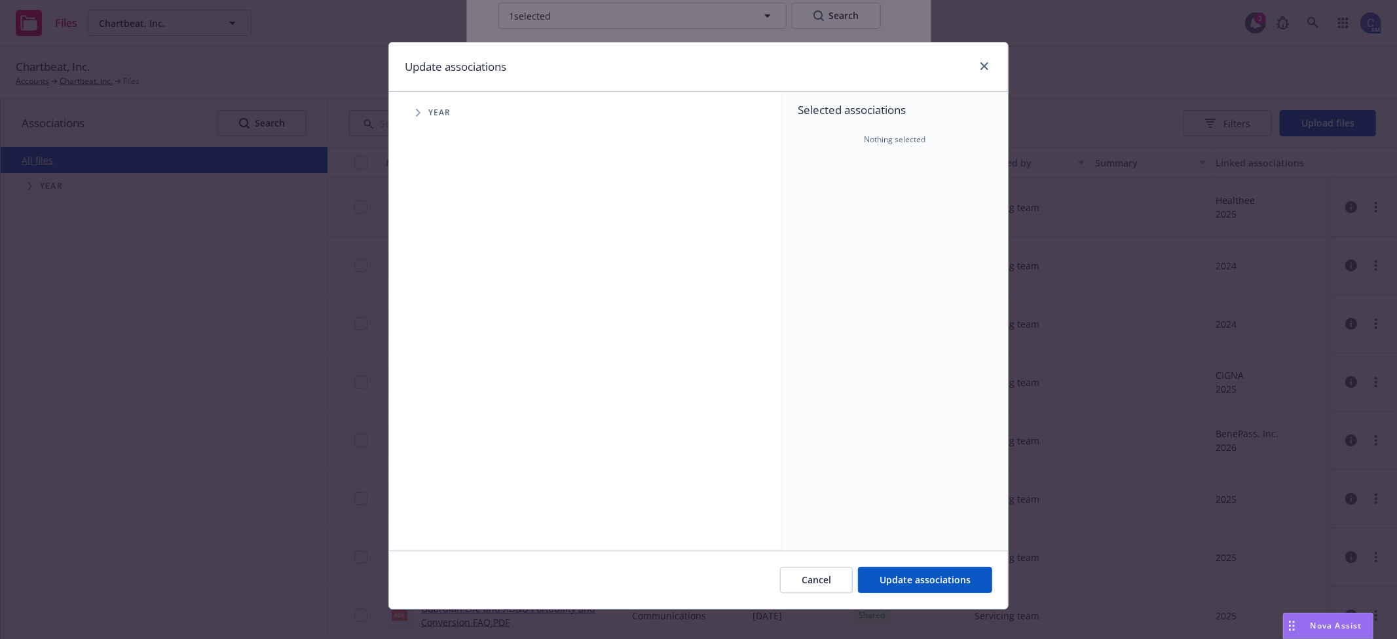
click at [408, 113] on span "Tree Example" at bounding box center [418, 112] width 21 height 21
click at [445, 296] on input "Tree Example" at bounding box center [451, 292] width 13 height 13
checkbox input "true"
click at [435, 296] on span "Tree Example" at bounding box center [434, 292] width 21 height 21
click at [451, 321] on span "Tree Example" at bounding box center [450, 320] width 21 height 21
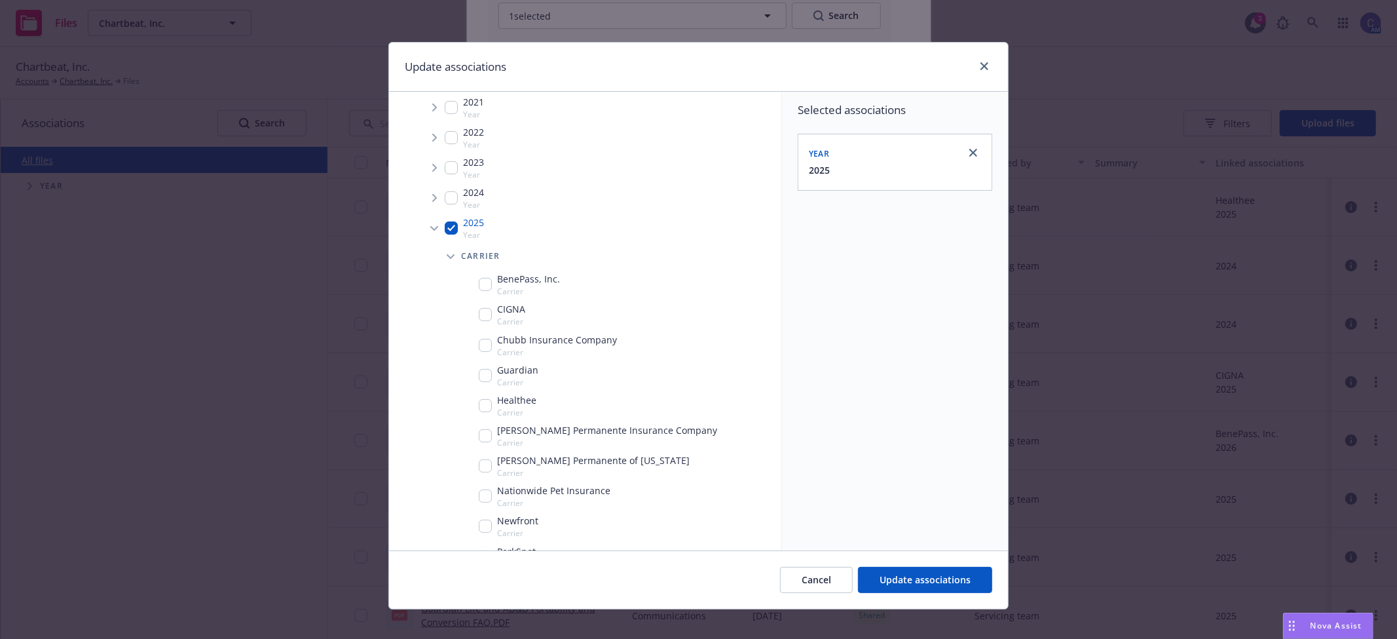
scroll to position [213, 0]
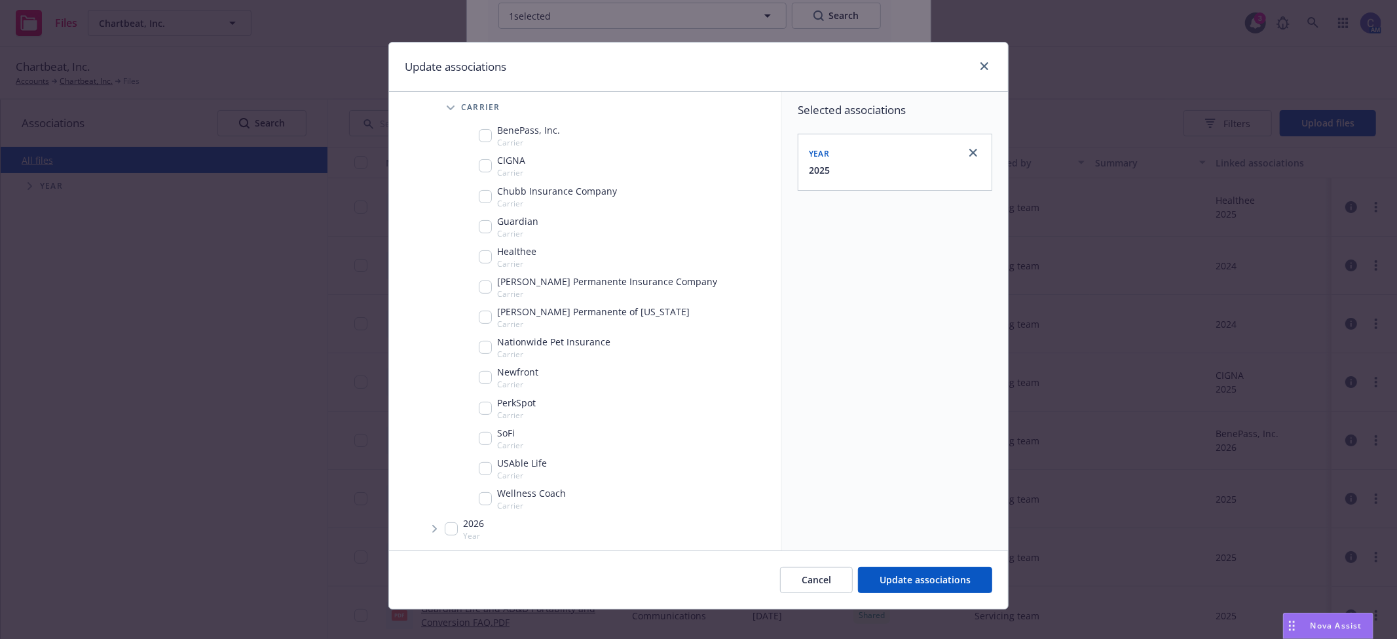
click at [480, 496] on input "Tree Example" at bounding box center [485, 498] width 13 height 13
checkbox input "true"
click at [907, 565] on div "Cancel Update associations" at bounding box center [698, 579] width 619 height 58
click at [907, 574] on span "Update associations" at bounding box center [925, 579] width 91 height 12
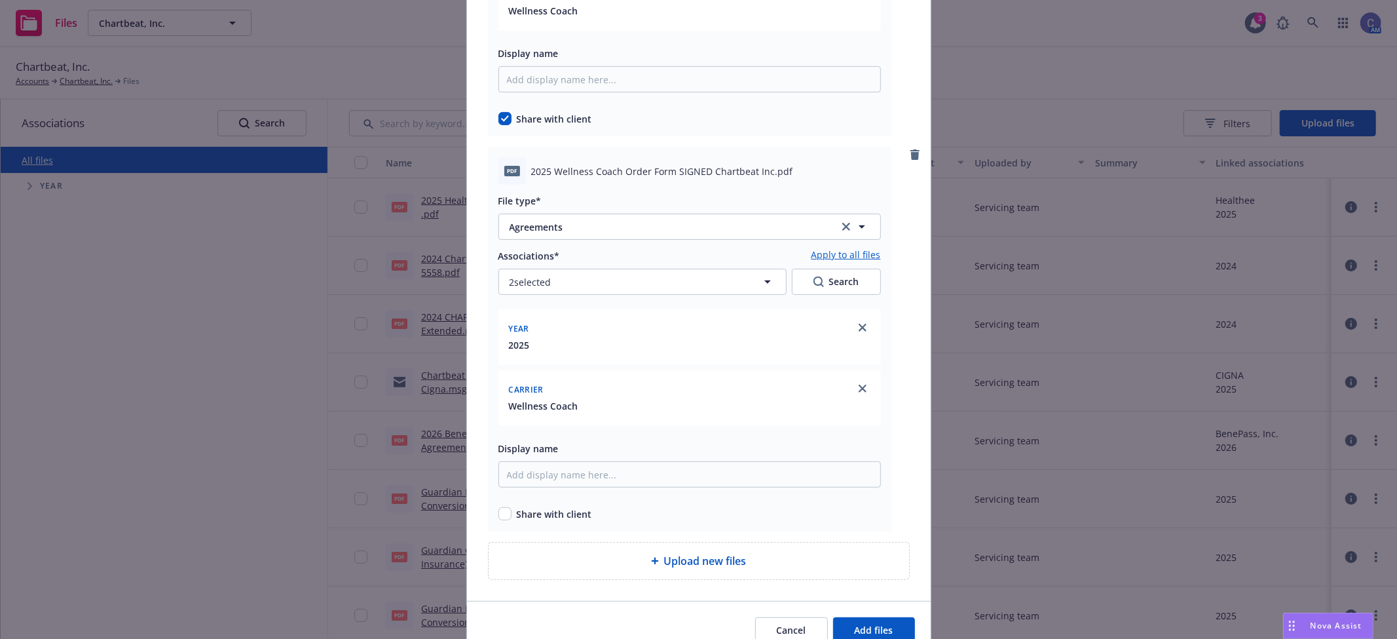
scroll to position [364, 0]
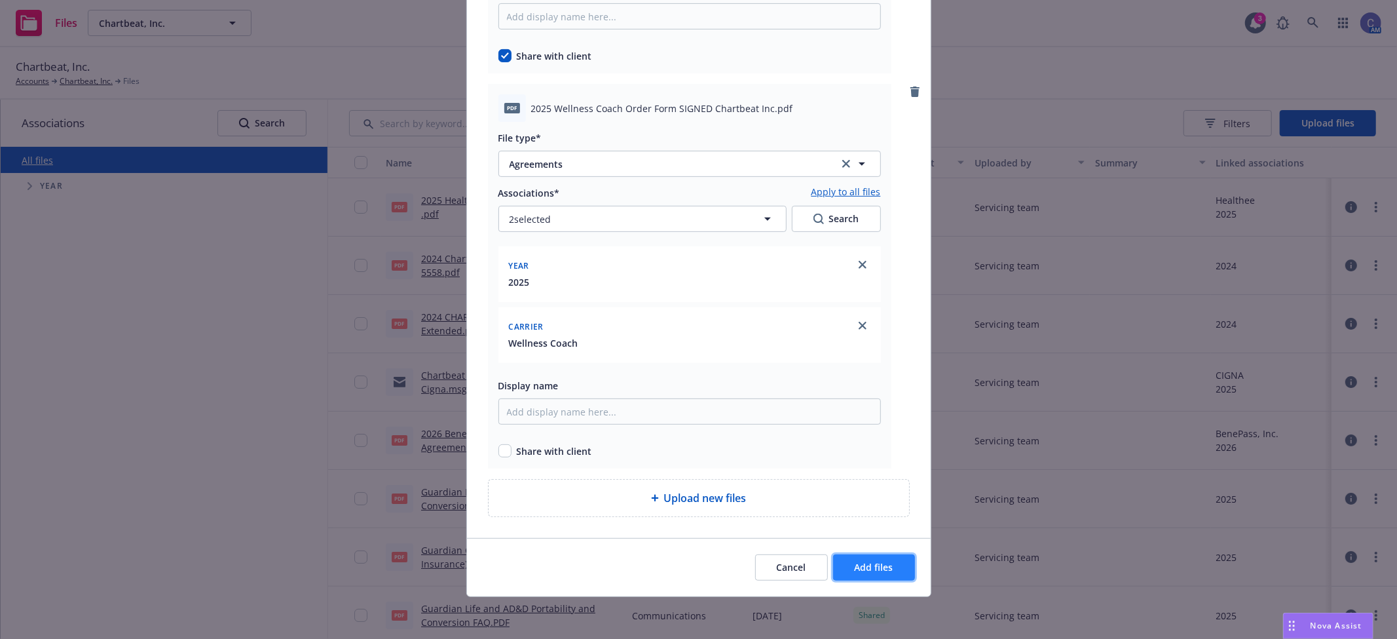
click at [867, 561] on span "Add files" at bounding box center [874, 567] width 39 height 12
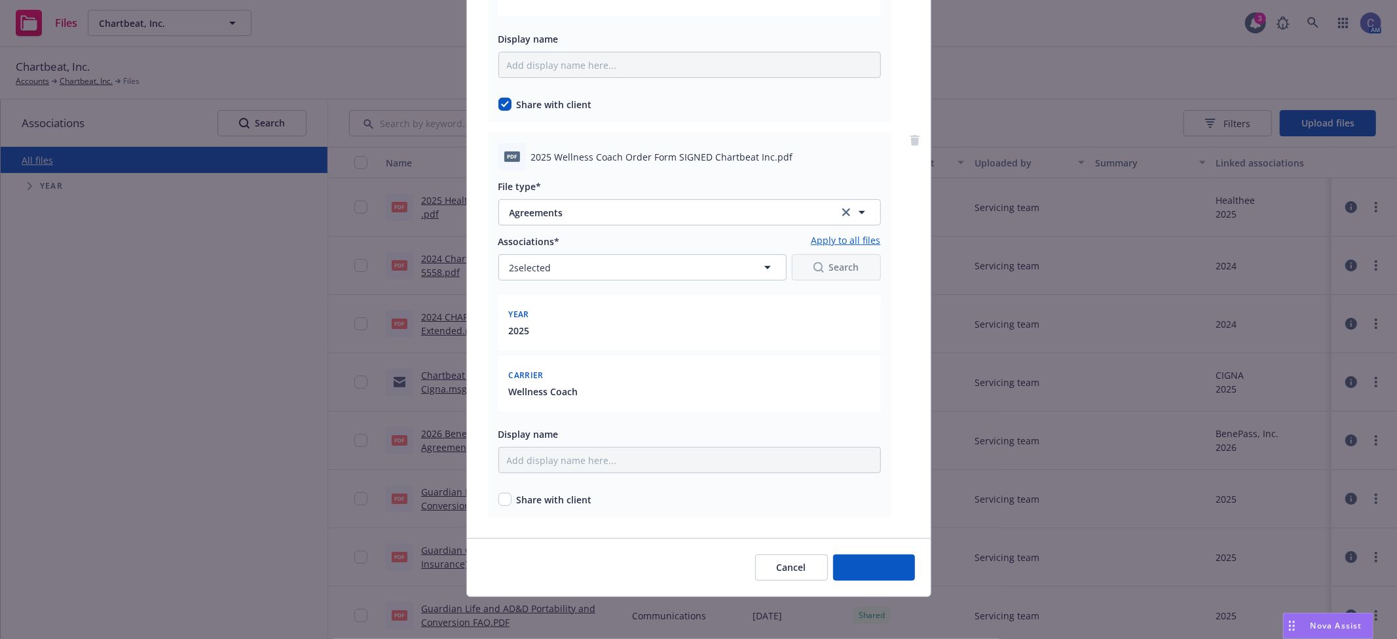
scroll to position [316, 0]
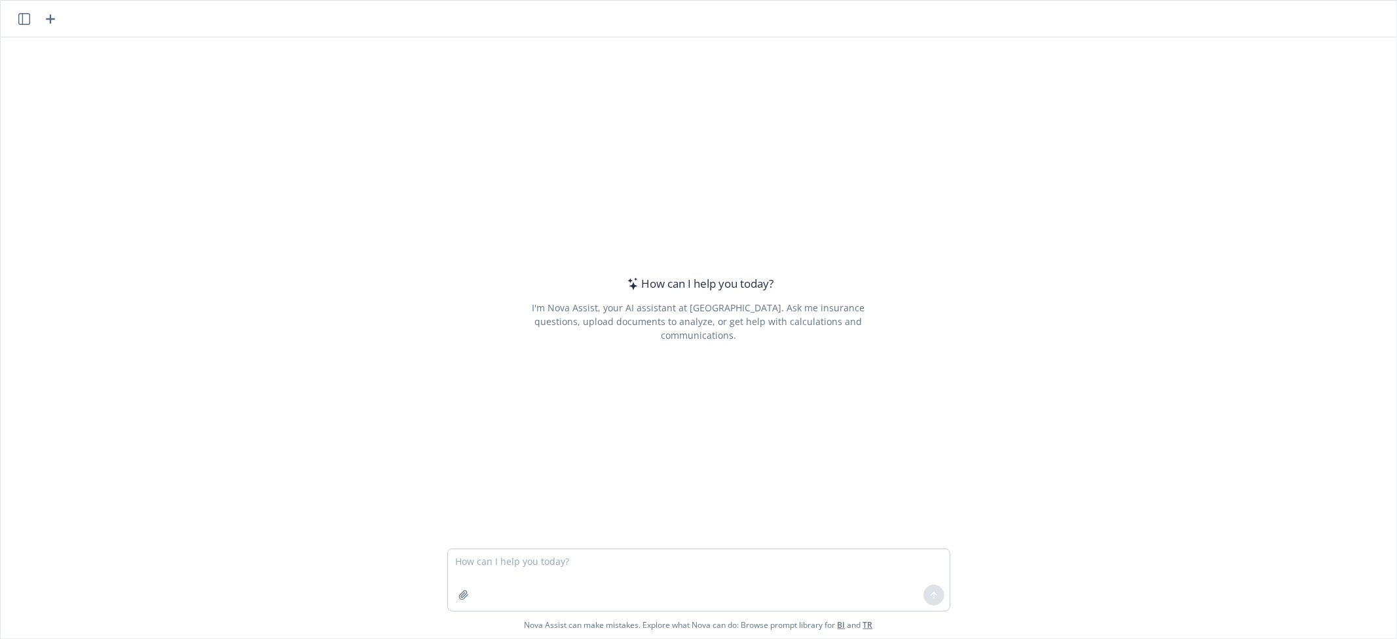
click at [704, 554] on textarea at bounding box center [699, 580] width 502 height 62
type textarea "what's the difference between an outlook email group and alias"
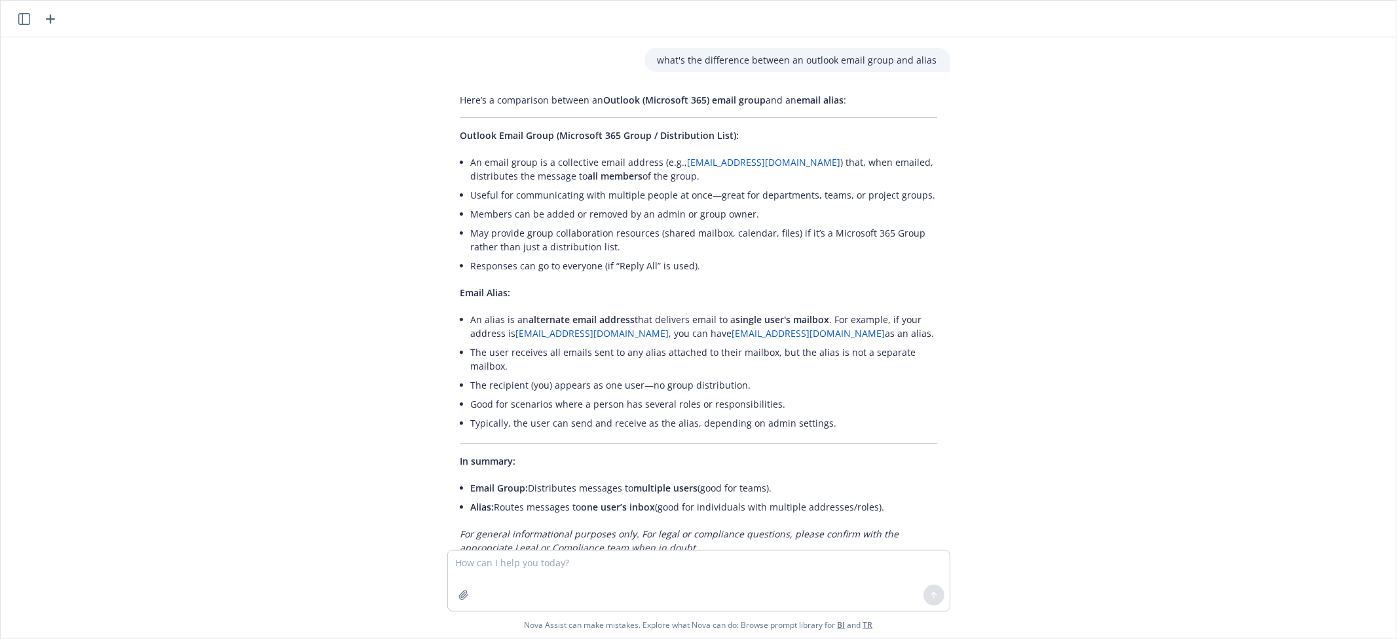
scroll to position [41, 0]
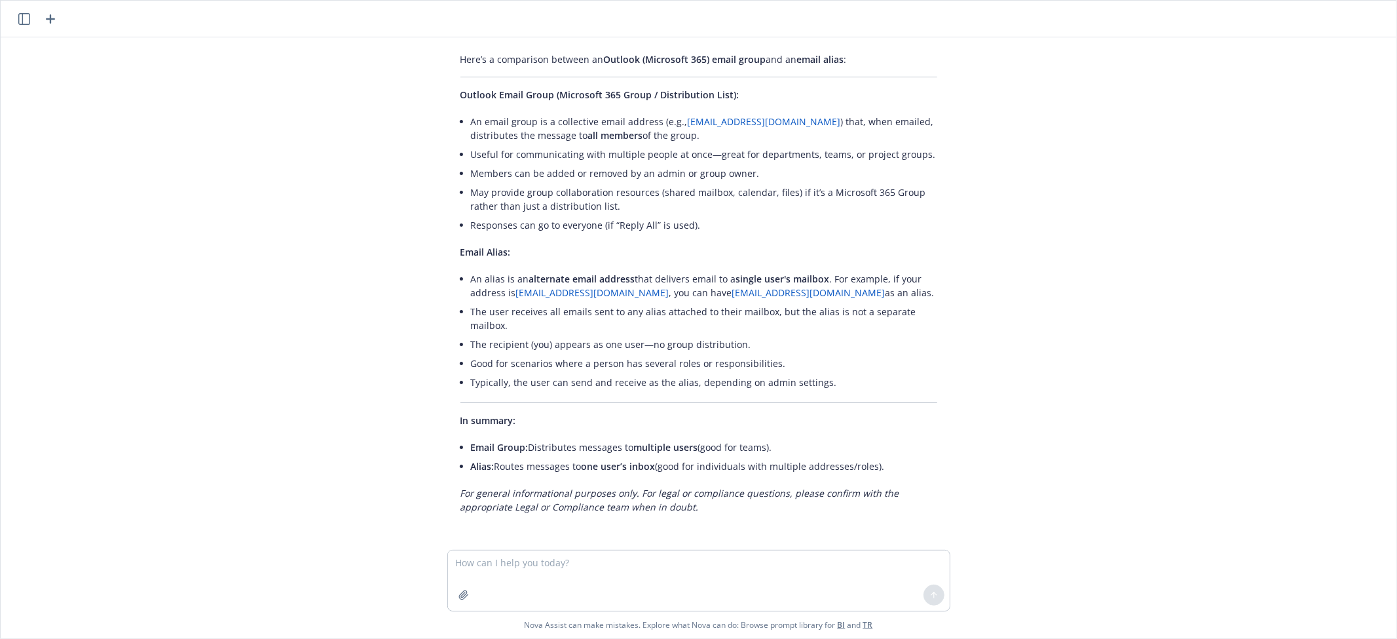
drag, startPoint x: 1266, startPoint y: 548, endPoint x: 1306, endPoint y: 554, distance: 39.9
click at [1266, 548] on div at bounding box center [698, 543] width 1375 height 16
